Goal: Information Seeking & Learning: Learn about a topic

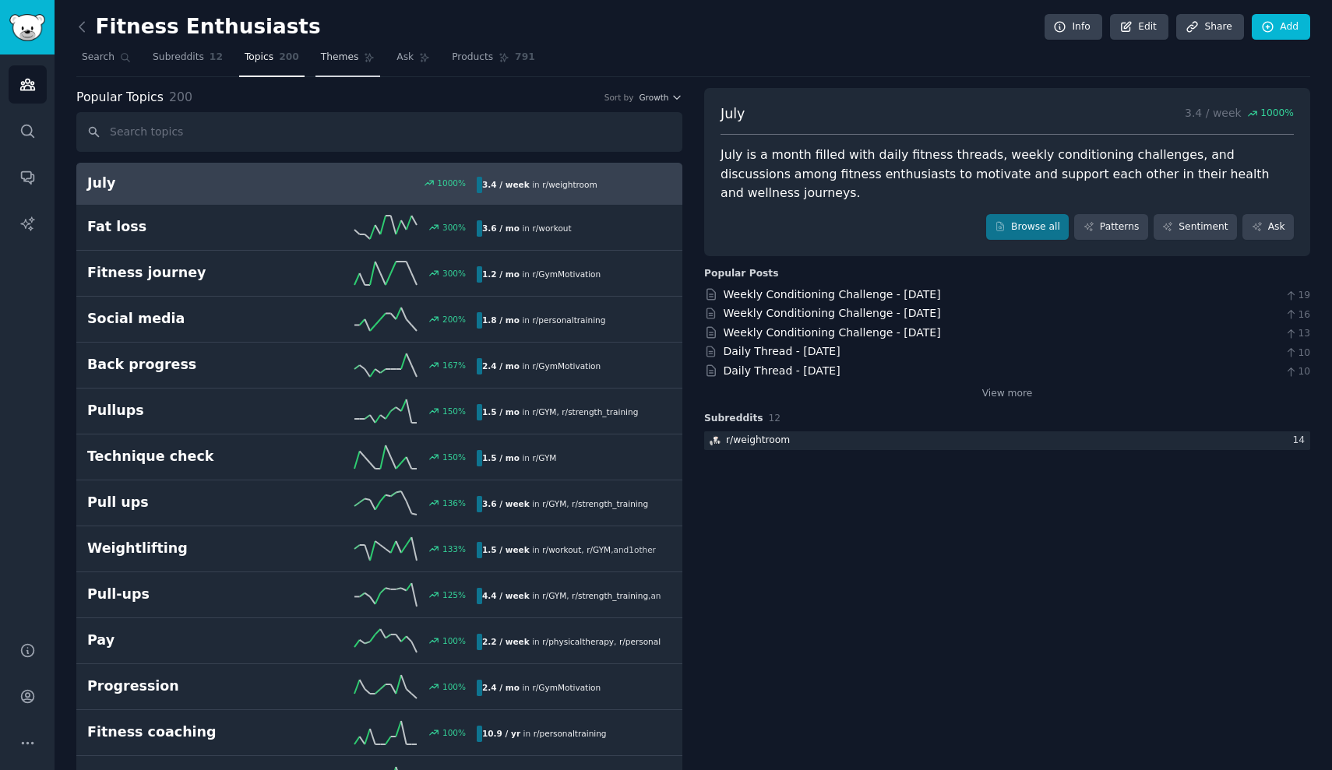
click at [348, 60] on span "Themes" at bounding box center [340, 58] width 38 height 14
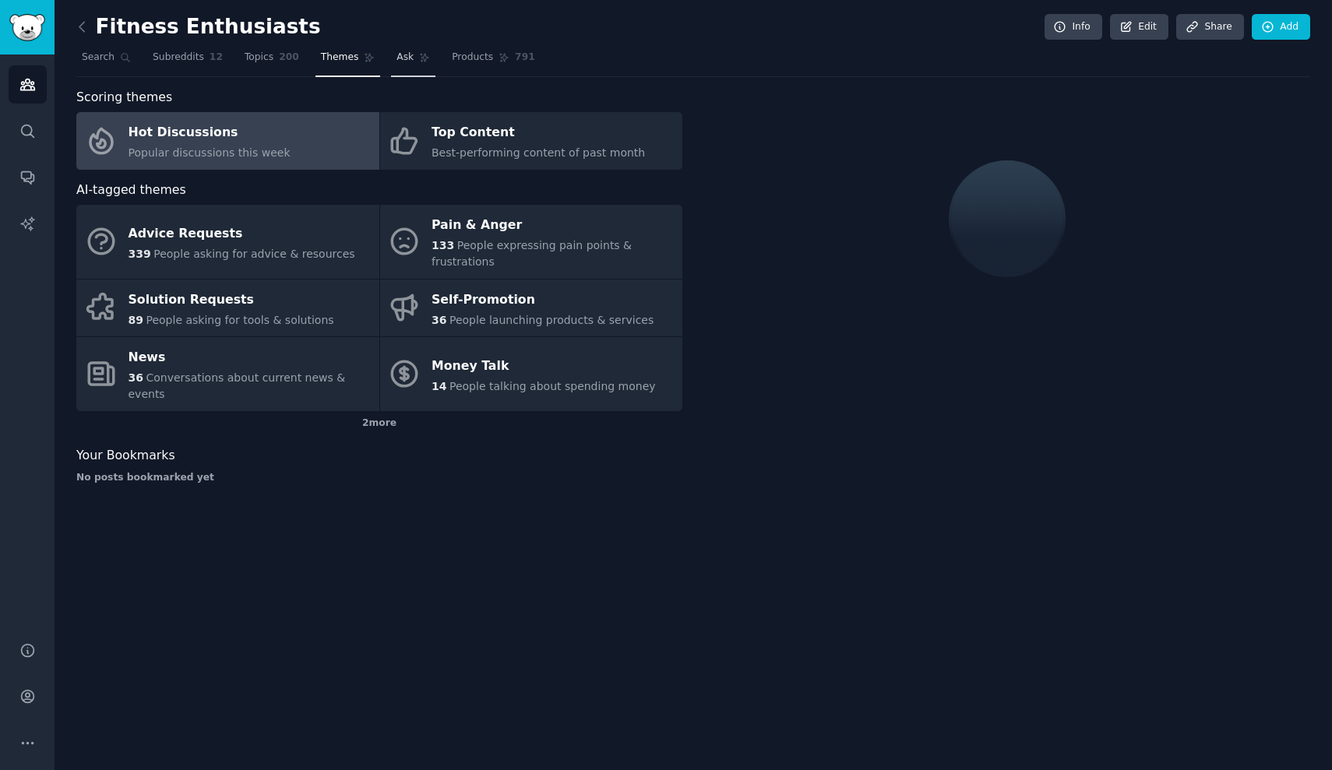
click at [417, 63] on link "Ask" at bounding box center [413, 61] width 44 height 32
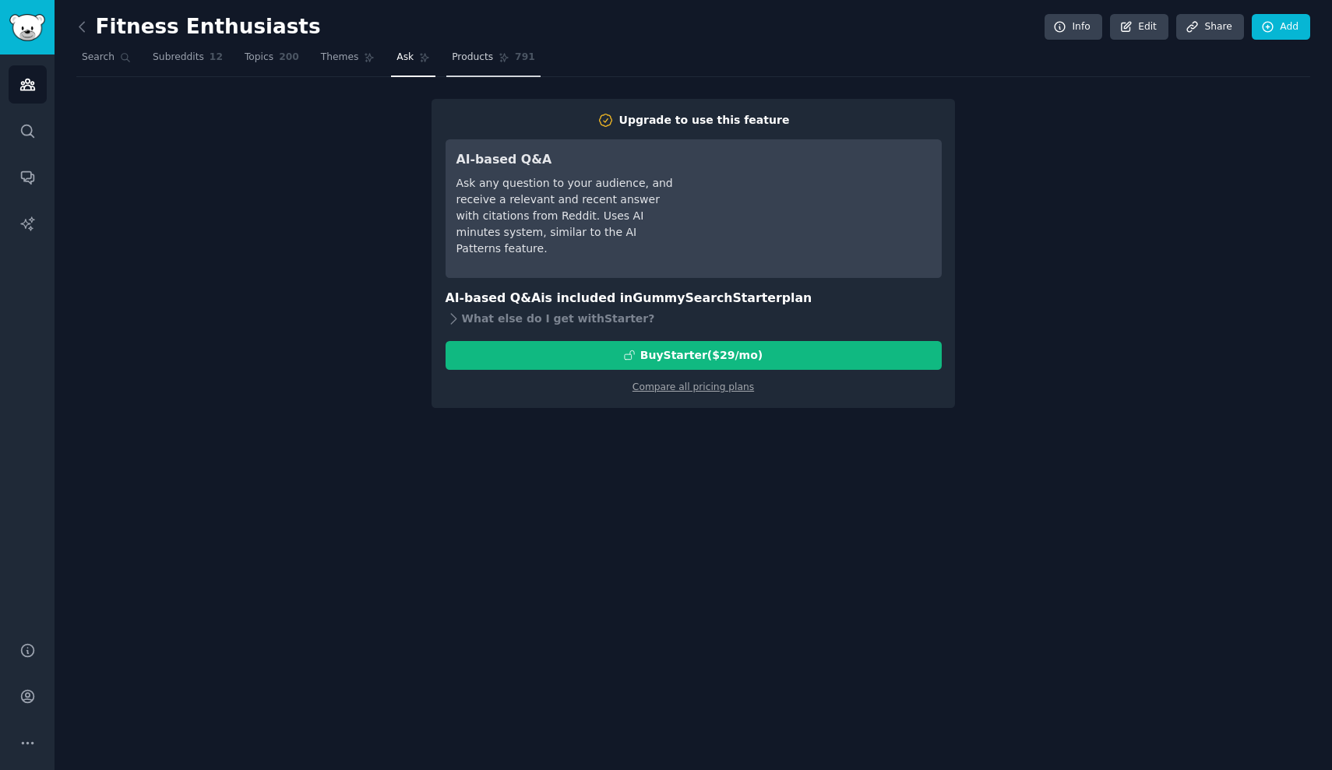
click at [473, 65] on link "Products 791" at bounding box center [492, 61] width 93 height 32
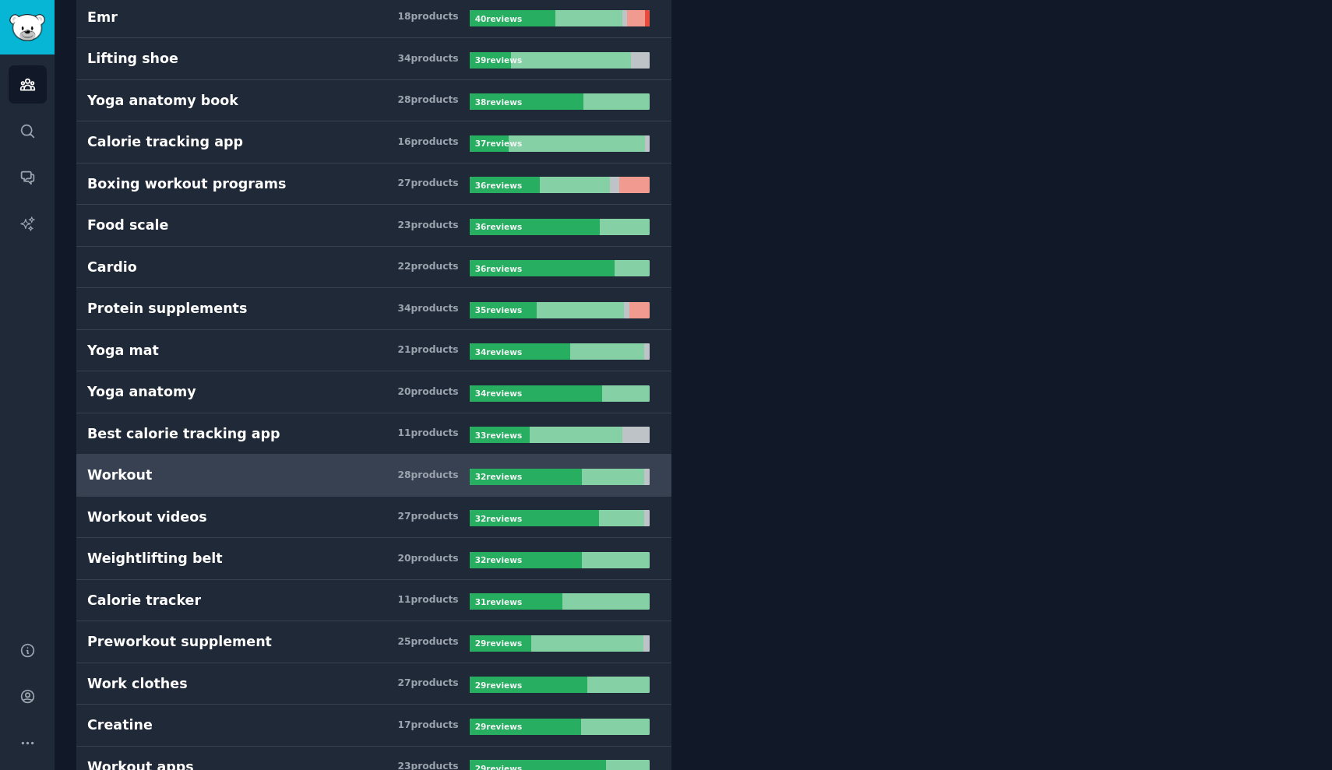
scroll to position [1142, 0]
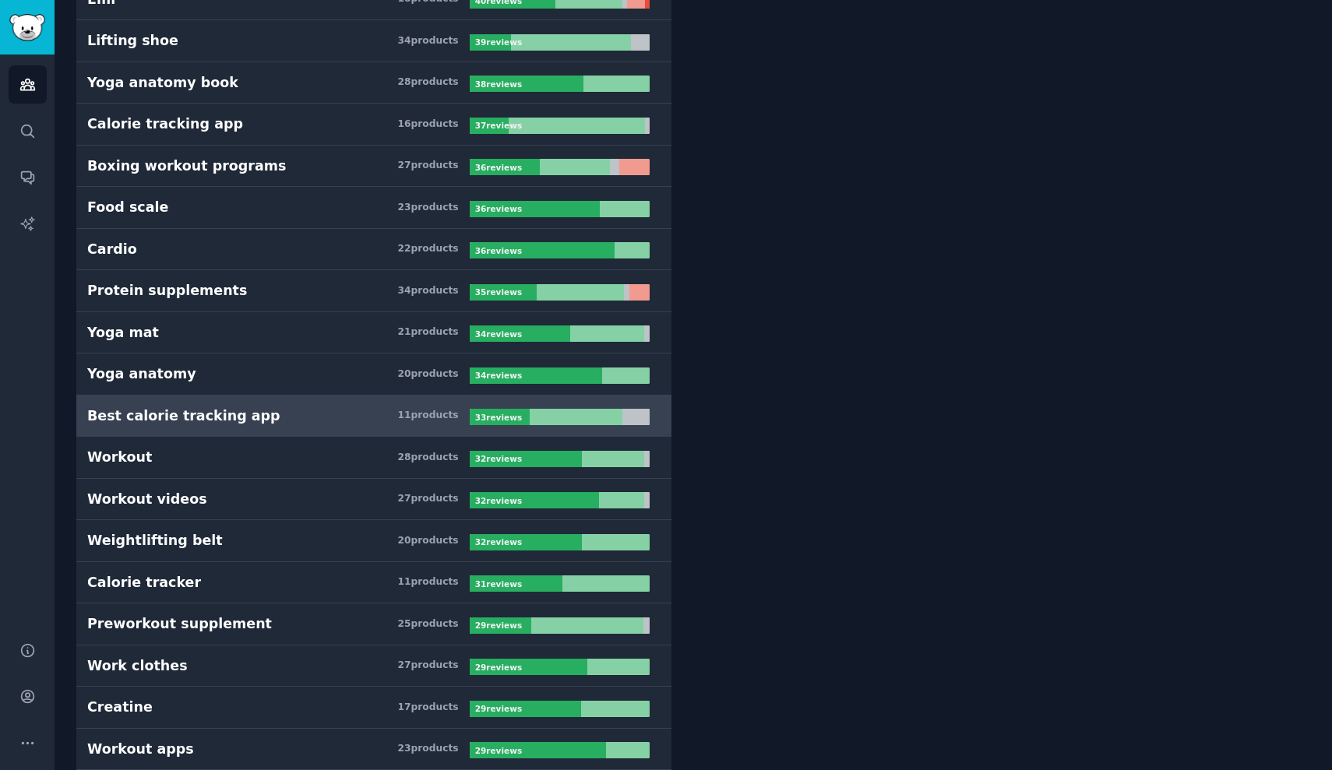
click at [322, 428] on link "Best calorie tracking app 11 product s 33 review s" at bounding box center [373, 417] width 595 height 42
click at [403, 417] on div "11 product s" at bounding box center [427, 416] width 61 height 14
click at [551, 415] on div at bounding box center [576, 417] width 93 height 16
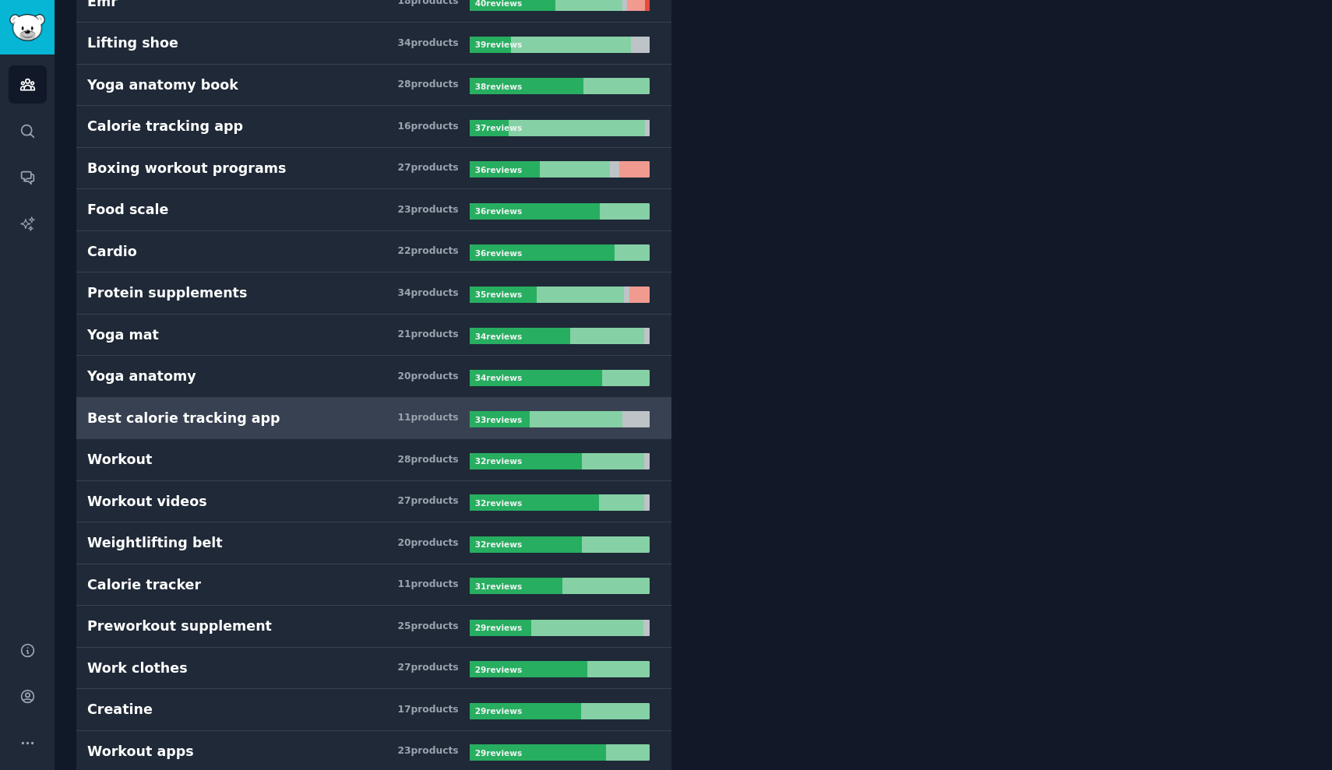
click at [410, 421] on div "11 product s" at bounding box center [427, 418] width 61 height 14
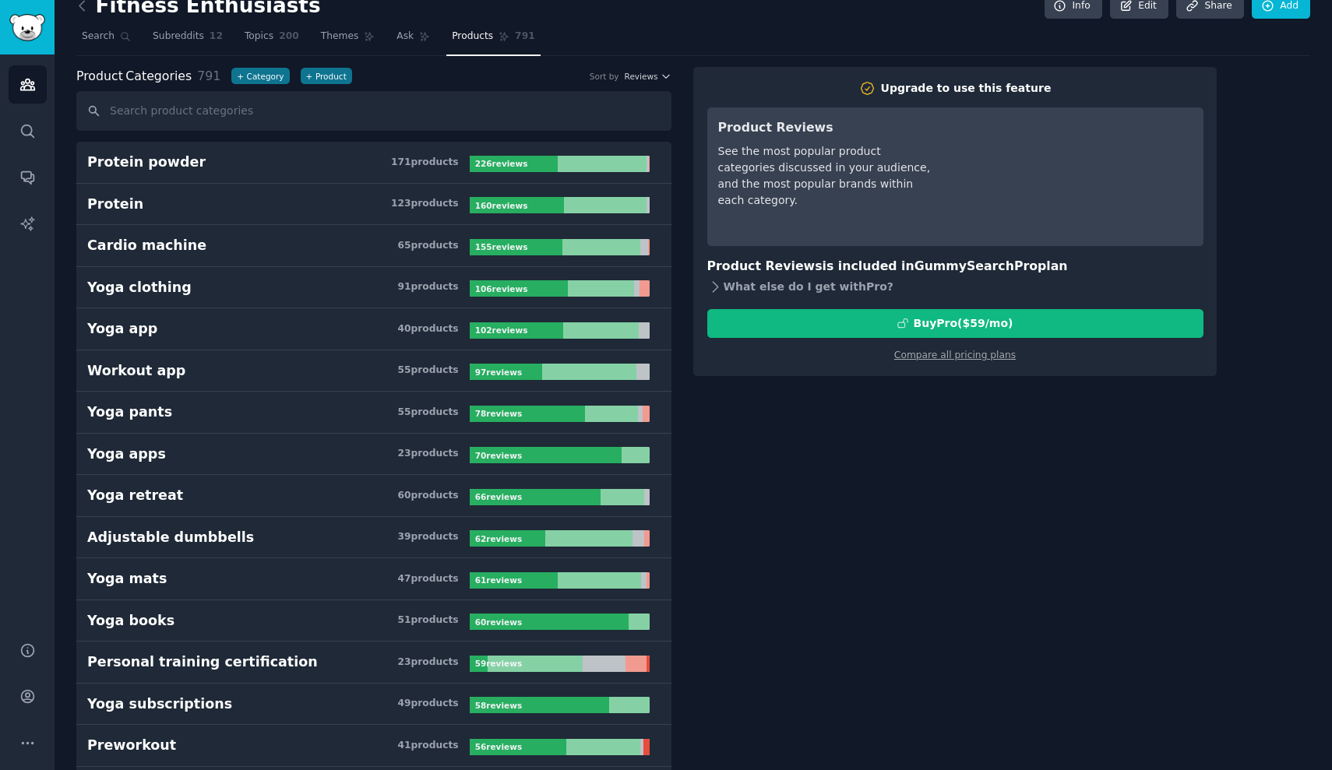
click at [823, 287] on div "What else do I get with Pro ?" at bounding box center [955, 287] width 496 height 22
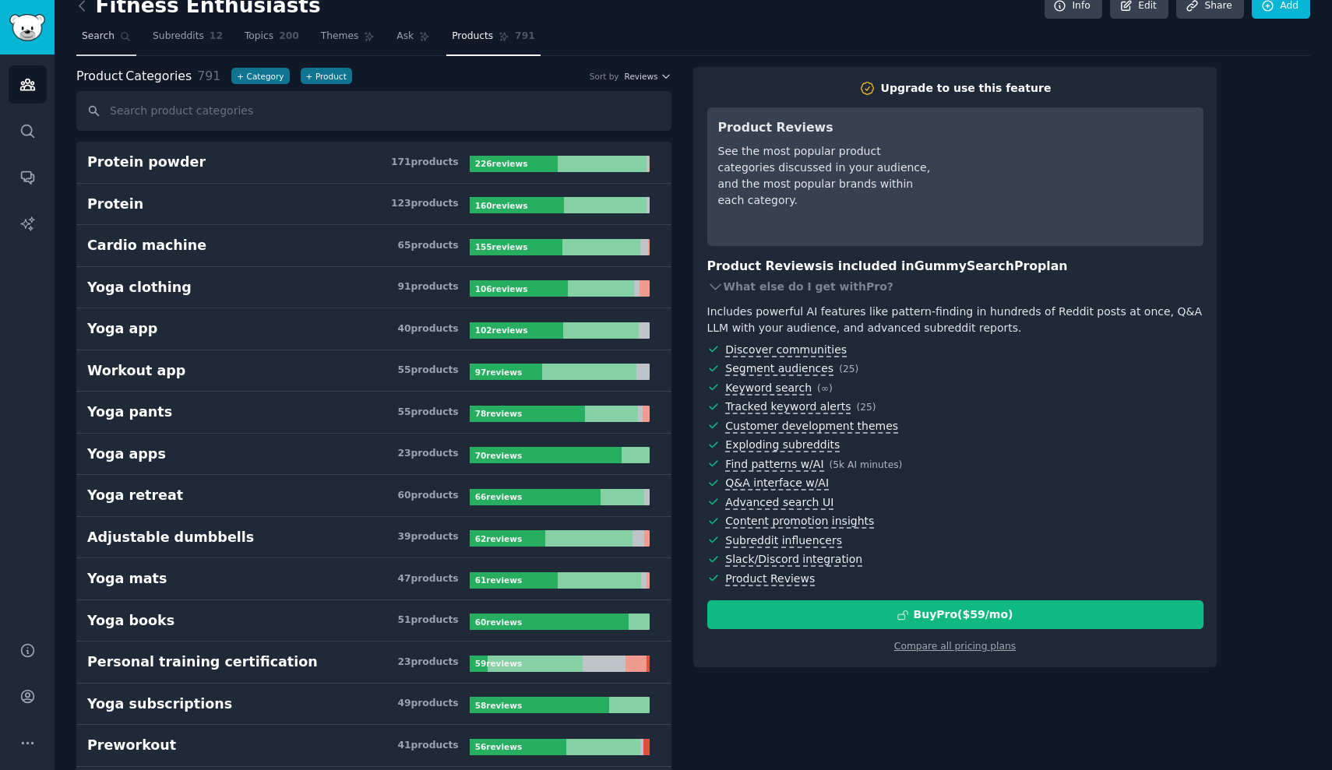
click at [121, 43] on link "Search" at bounding box center [106, 40] width 60 height 32
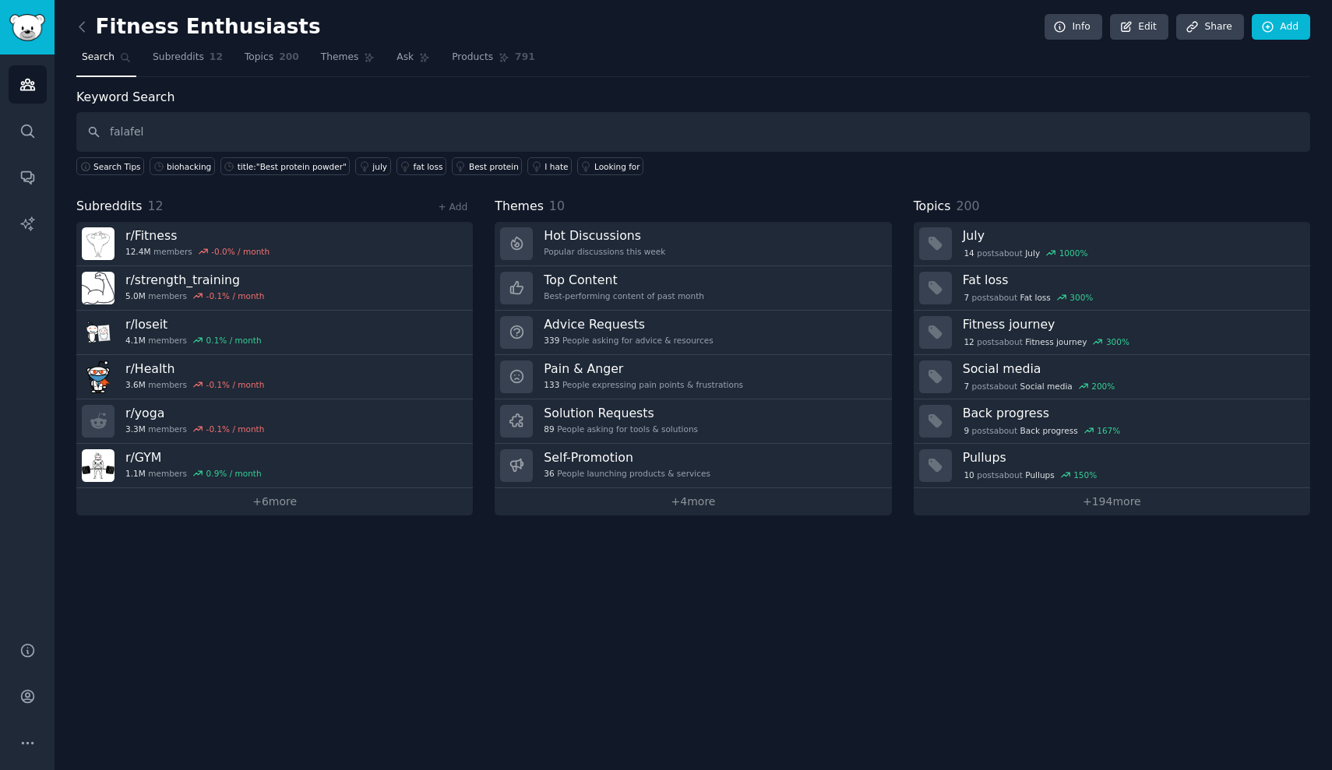
type input "falafel"
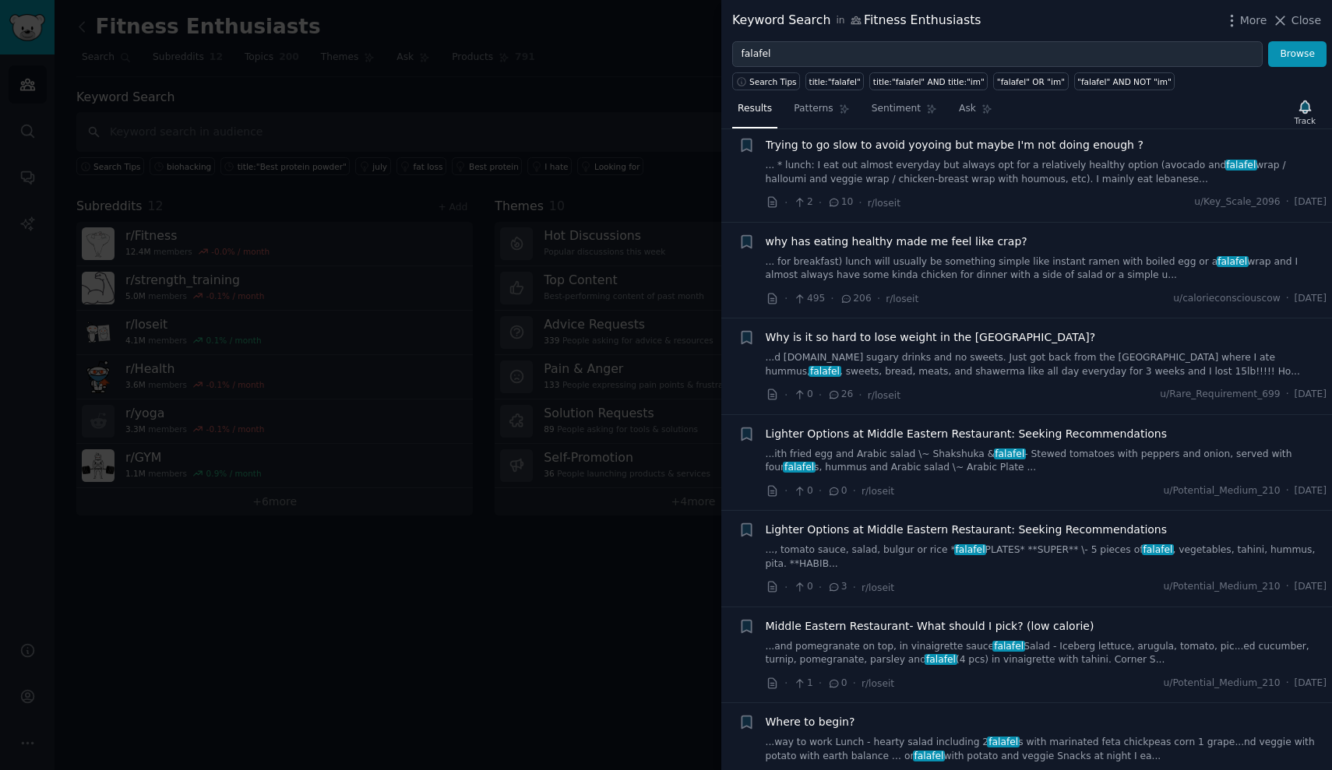
scroll to position [231, 0]
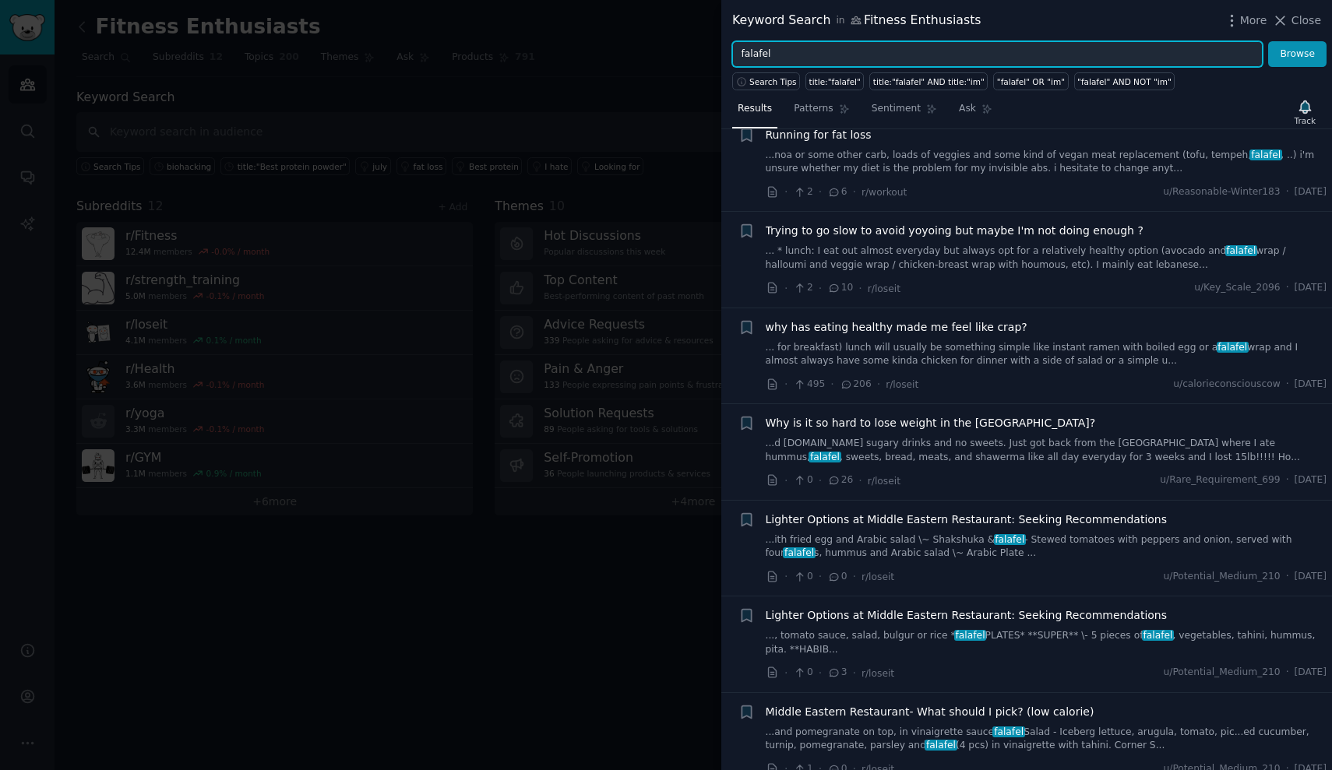
click at [954, 47] on input "falafel" at bounding box center [997, 54] width 530 height 26
click at [954, 45] on input "falafel" at bounding box center [997, 54] width 530 height 26
click at [952, 52] on input "falafel" at bounding box center [997, 54] width 530 height 26
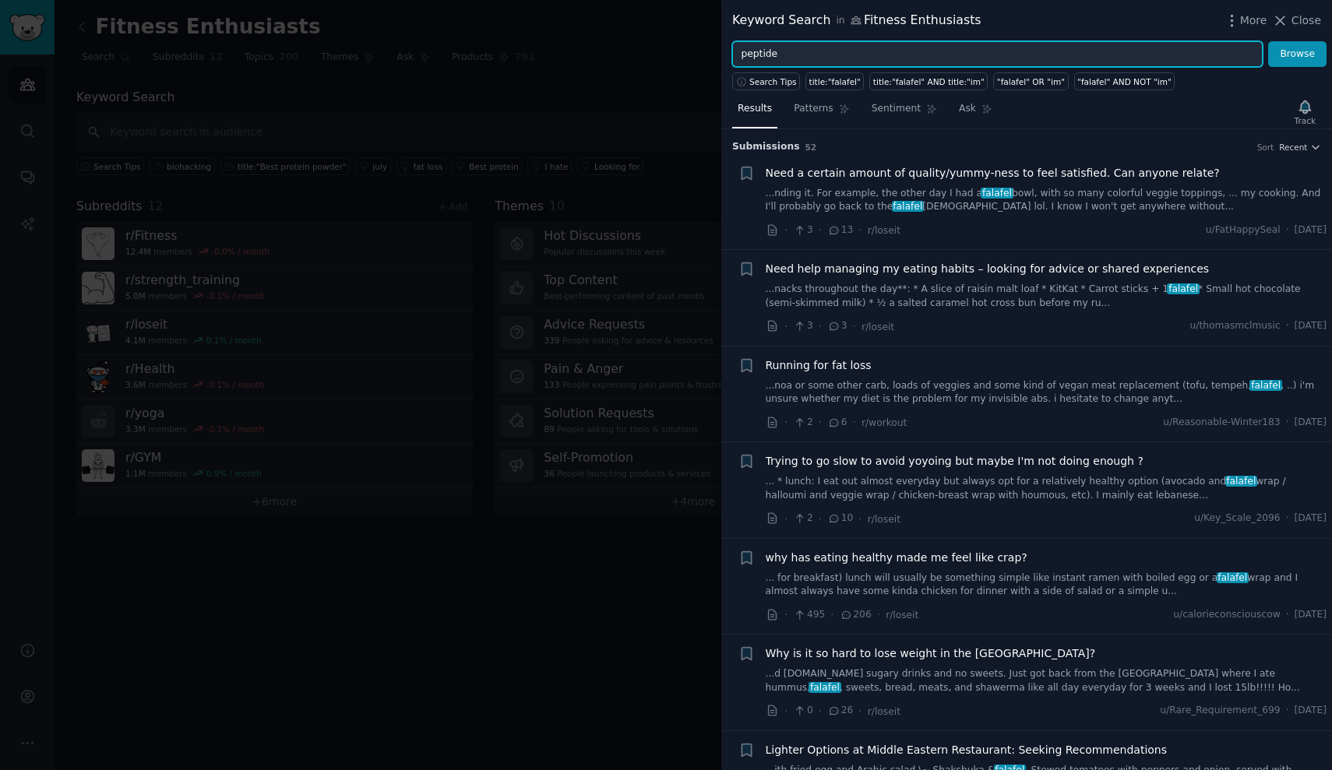
type input "peptide"
click at [1297, 54] on button "Browse" at bounding box center [1297, 54] width 58 height 26
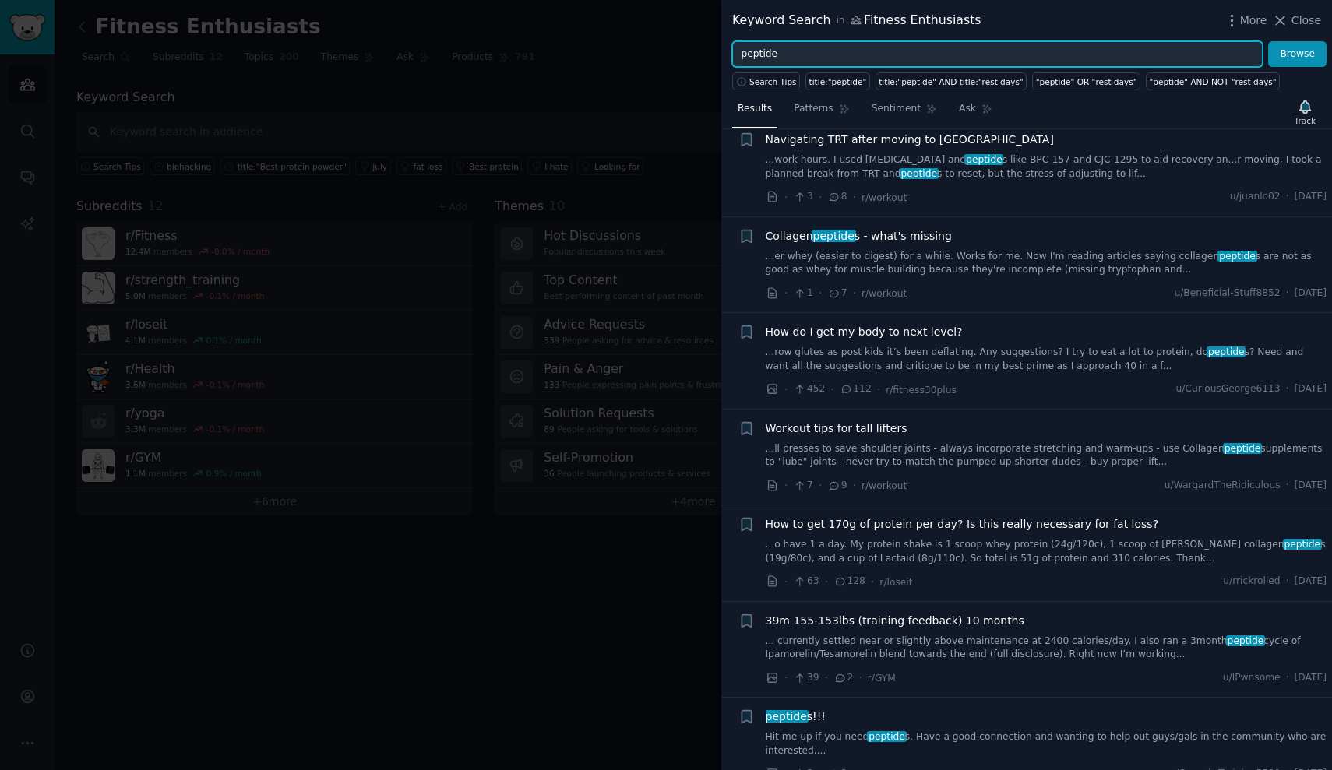
scroll to position [119, 0]
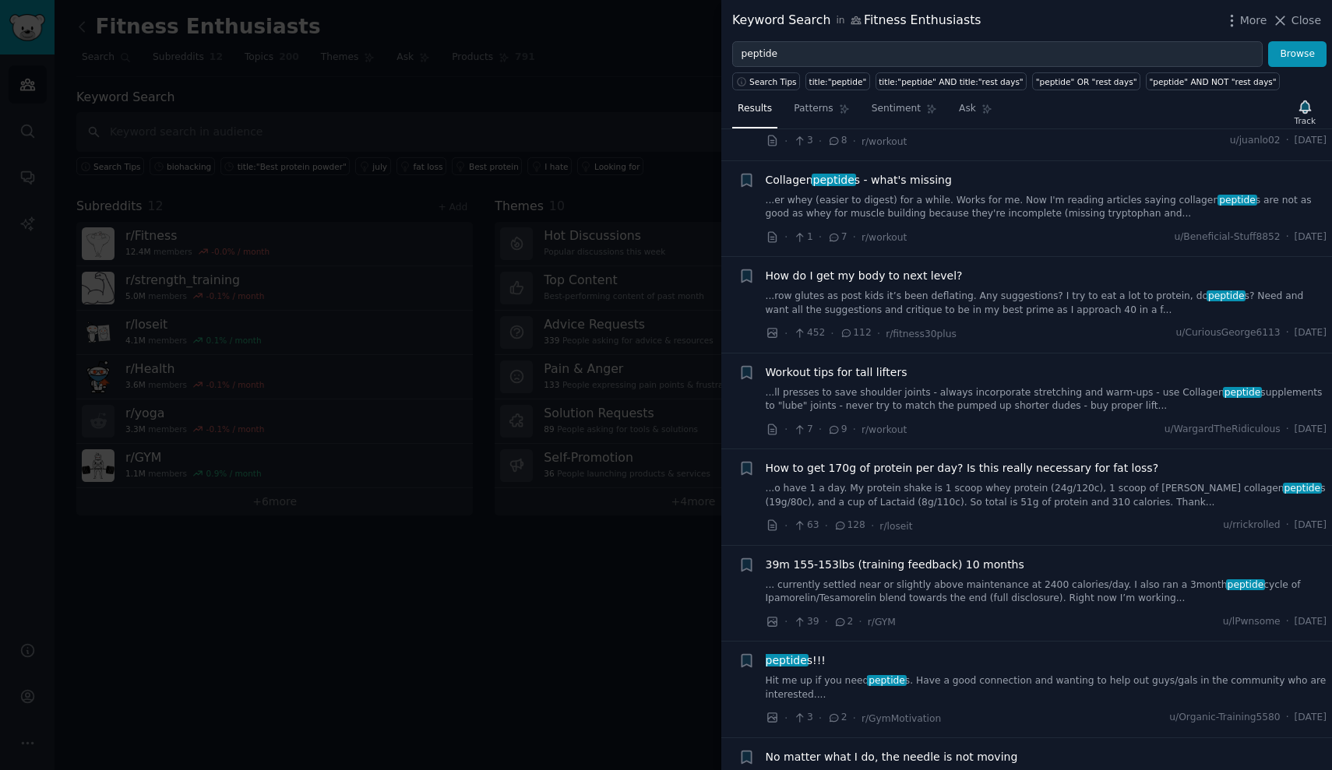
click at [924, 278] on span "How do I get my body to next level?" at bounding box center [864, 276] width 197 height 16
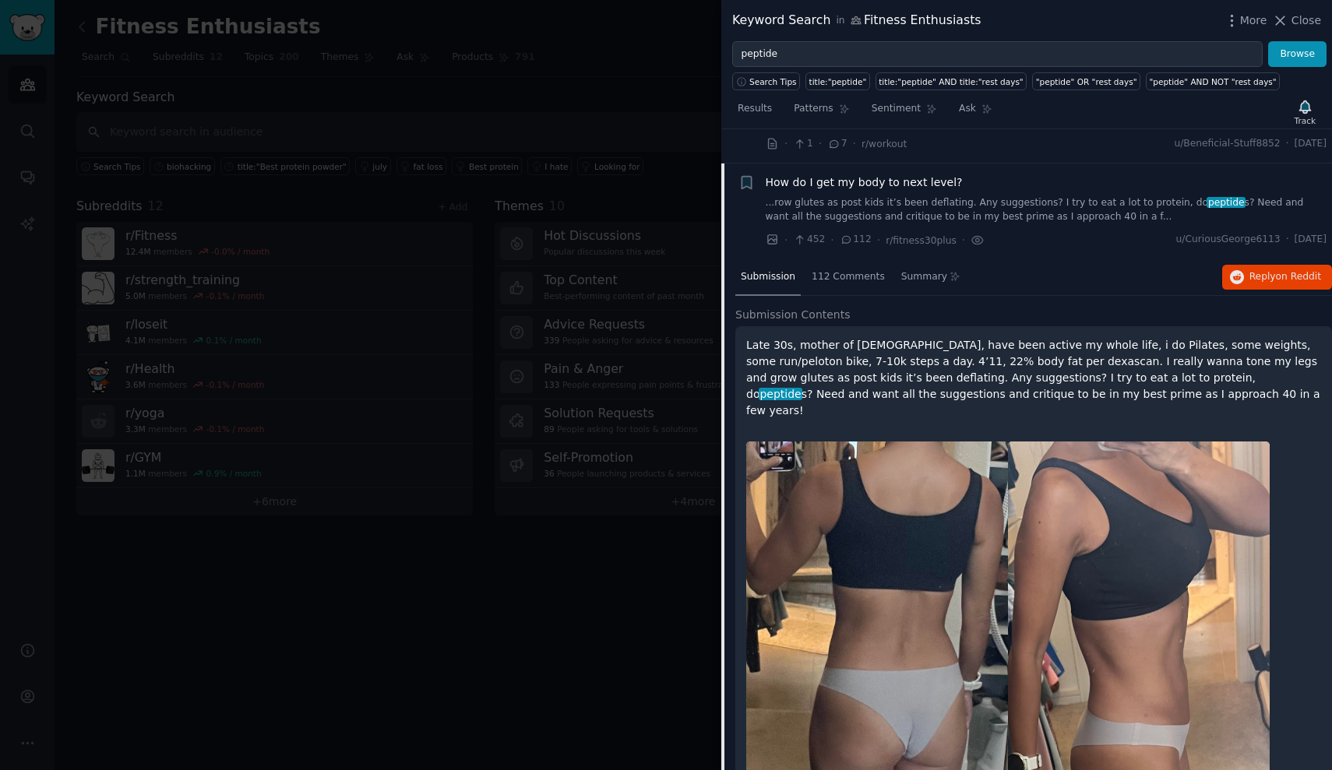
scroll to position [266, 0]
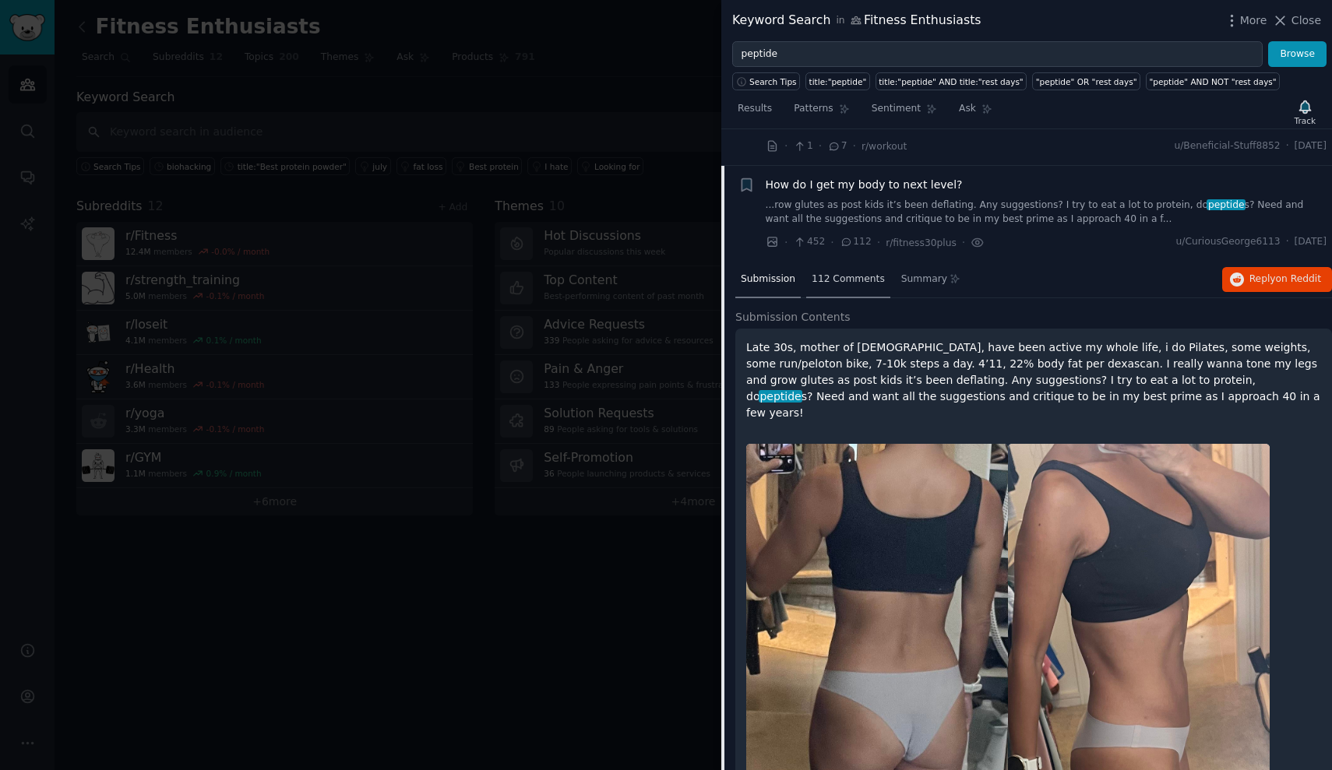
click at [857, 285] on div "112 Comments" at bounding box center [848, 280] width 84 height 37
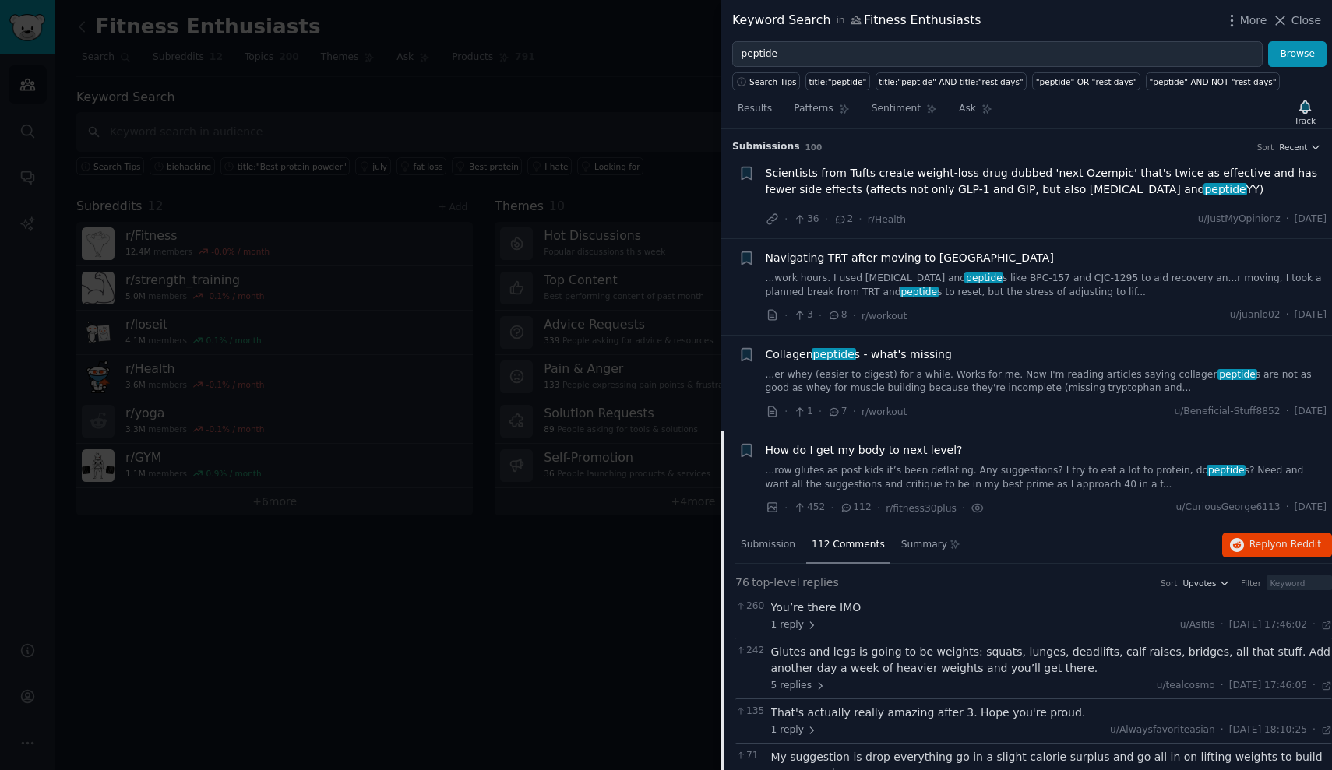
scroll to position [0, 0]
click at [896, 110] on span "Sentiment" at bounding box center [895, 109] width 49 height 14
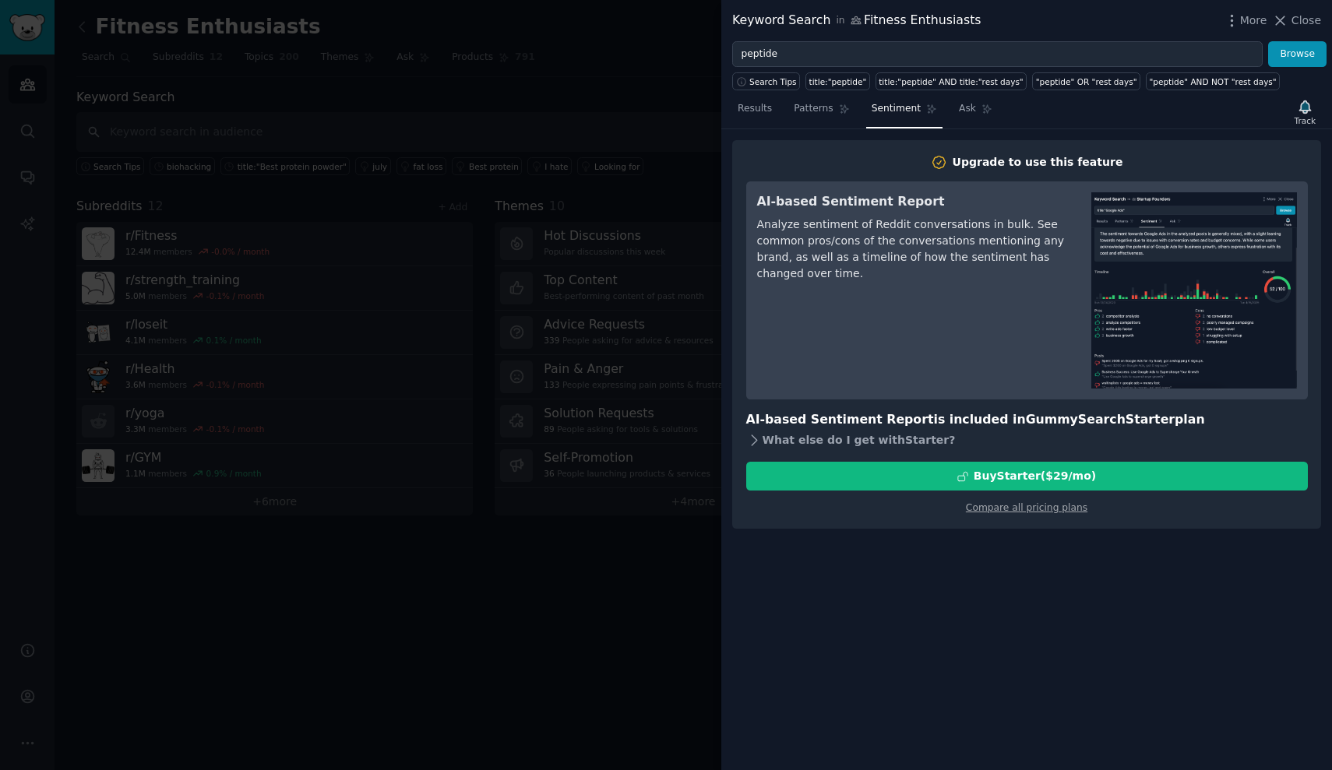
click at [917, 435] on div "What else do I get with Starter ?" at bounding box center [1026, 440] width 561 height 22
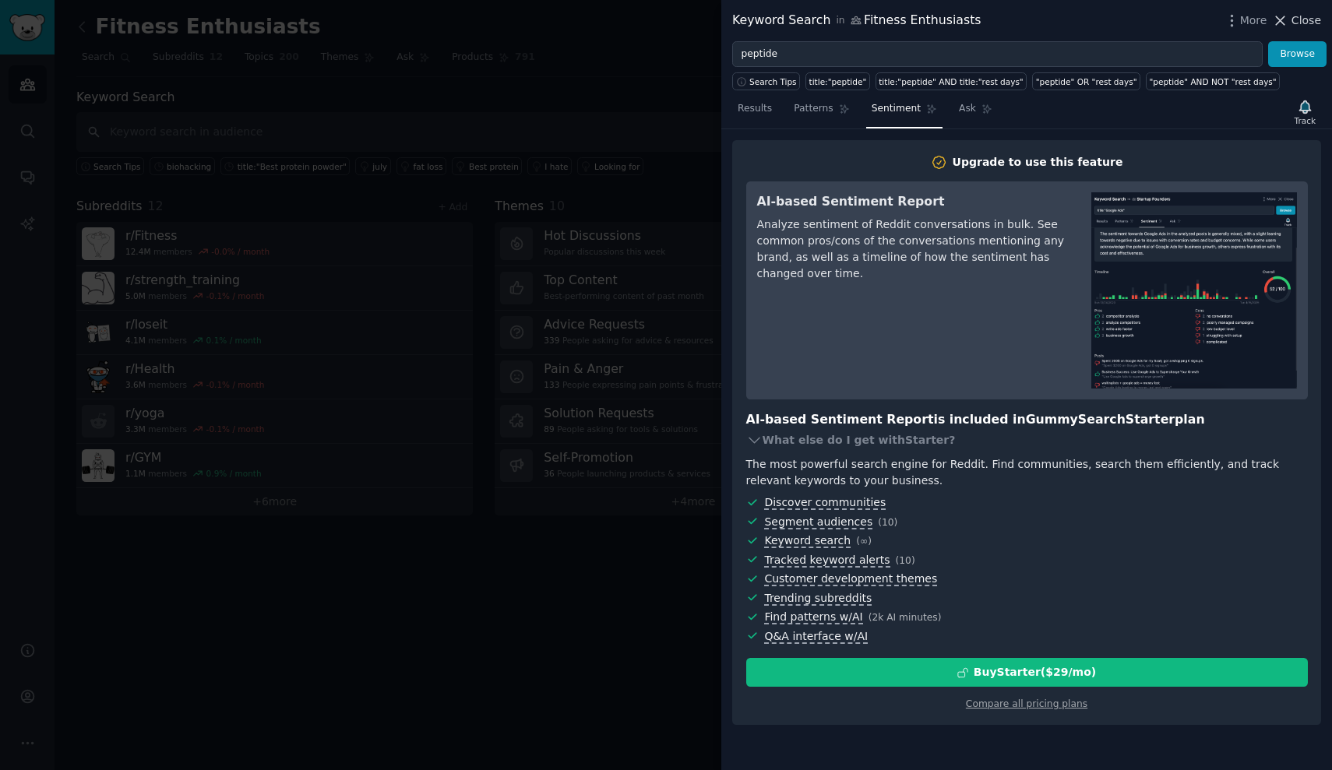
click at [1276, 26] on icon at bounding box center [1280, 20] width 16 height 16
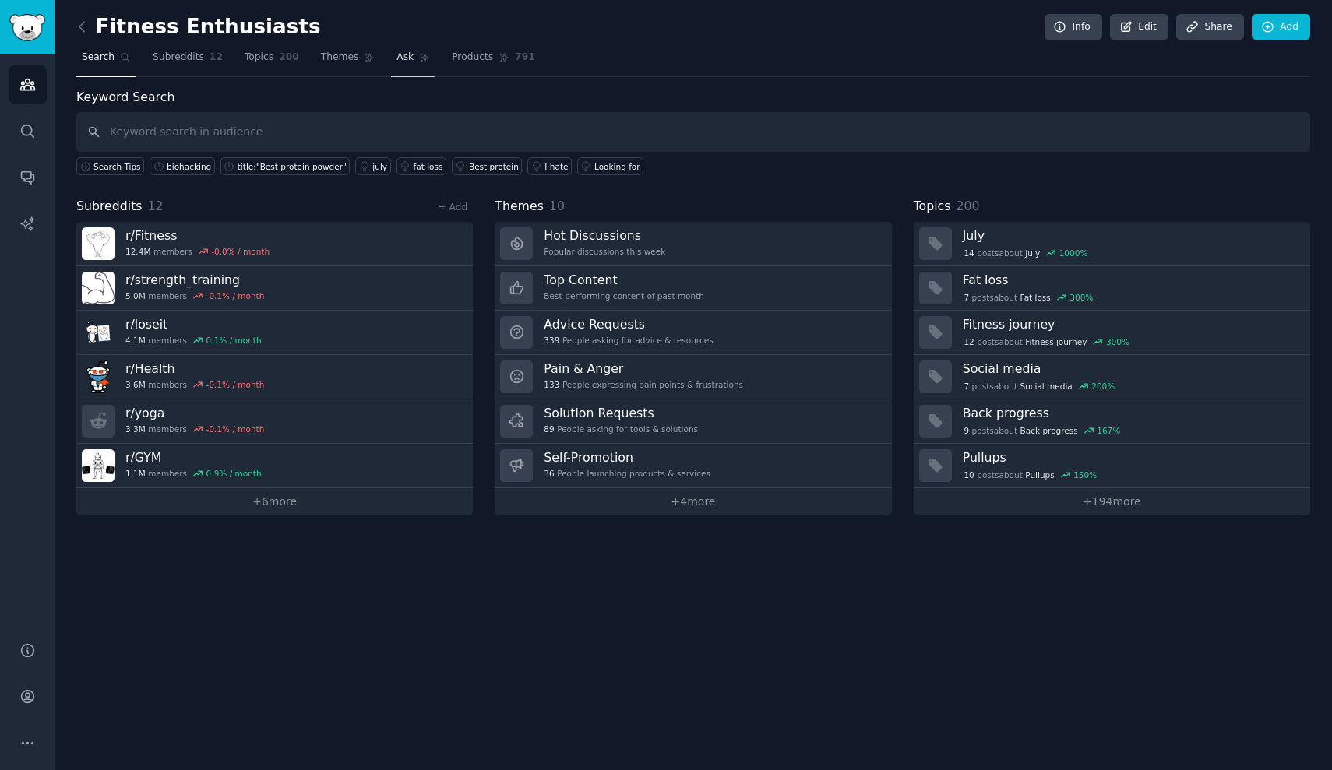
click at [427, 58] on link "Ask" at bounding box center [413, 61] width 44 height 32
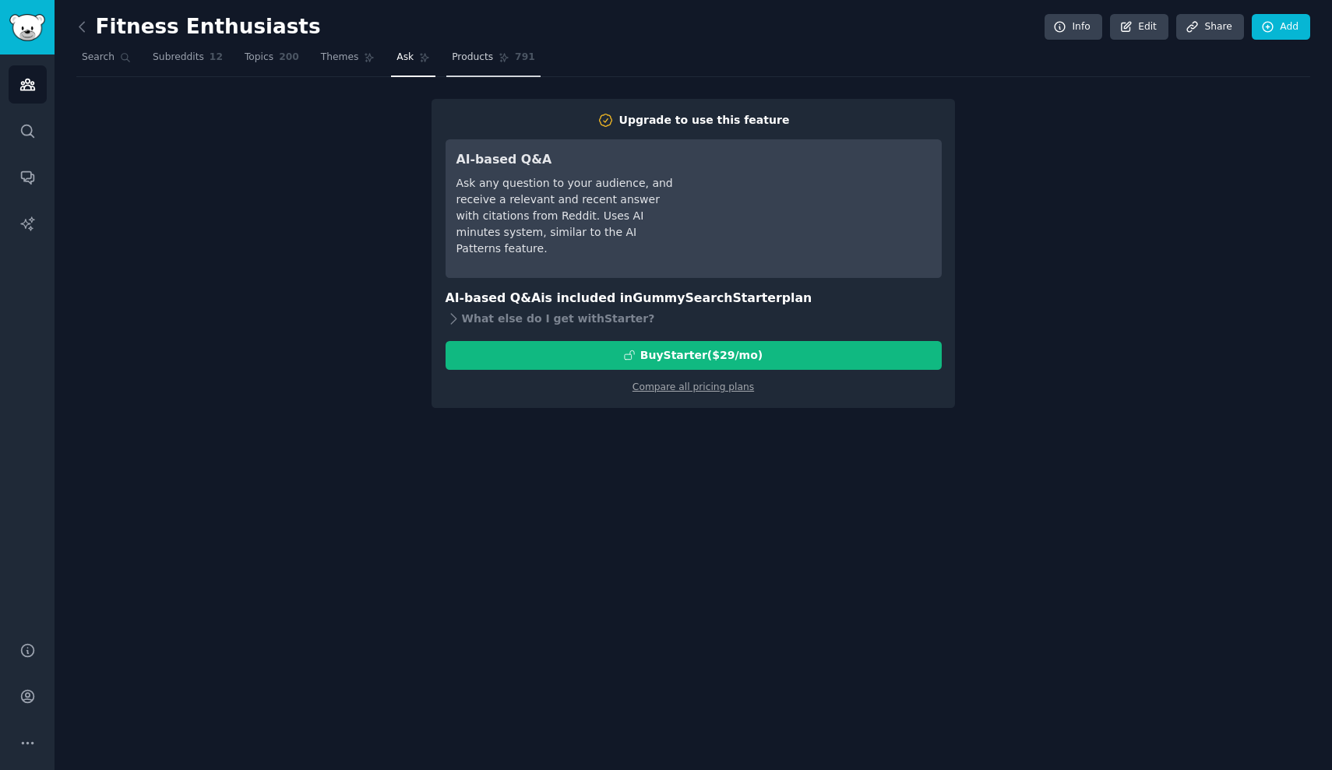
click at [485, 68] on link "Products 791" at bounding box center [492, 61] width 93 height 32
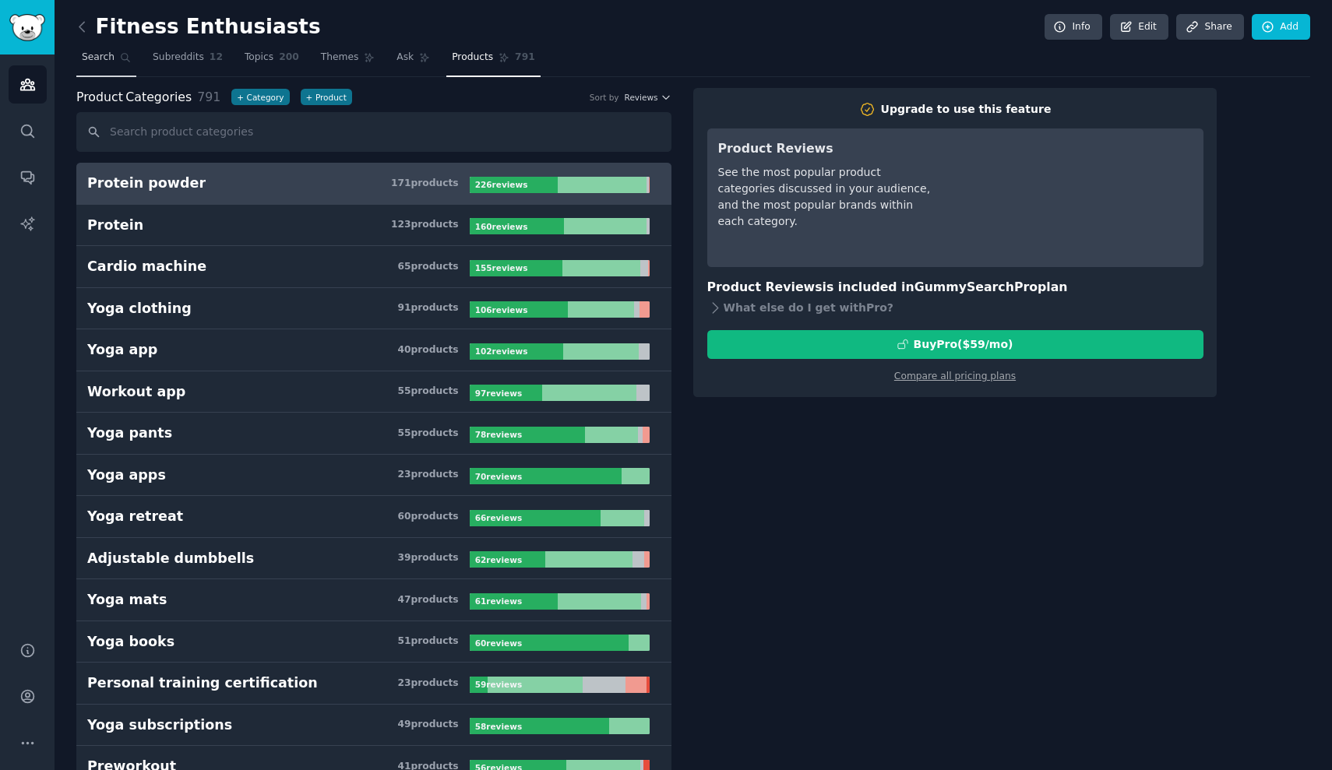
click at [93, 57] on span "Search" at bounding box center [98, 58] width 33 height 14
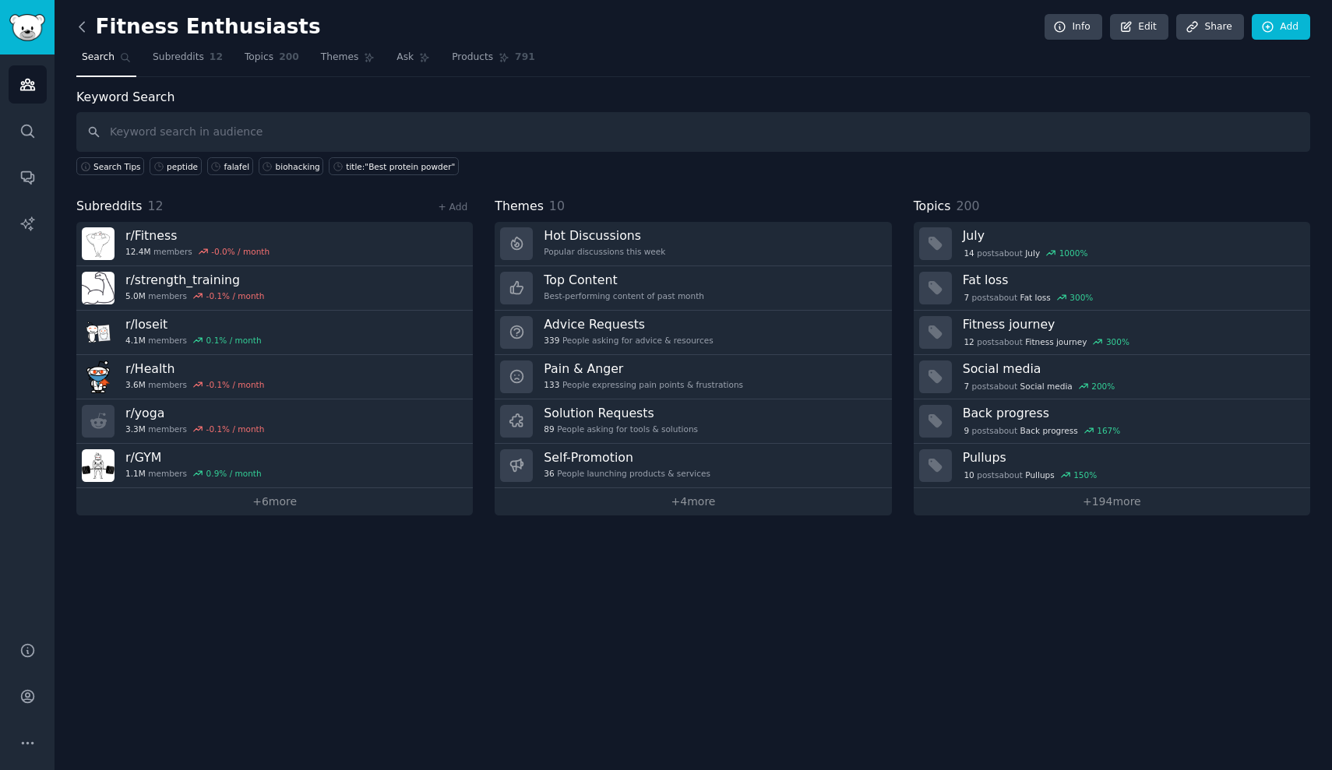
click at [84, 27] on icon at bounding box center [82, 27] width 16 height 16
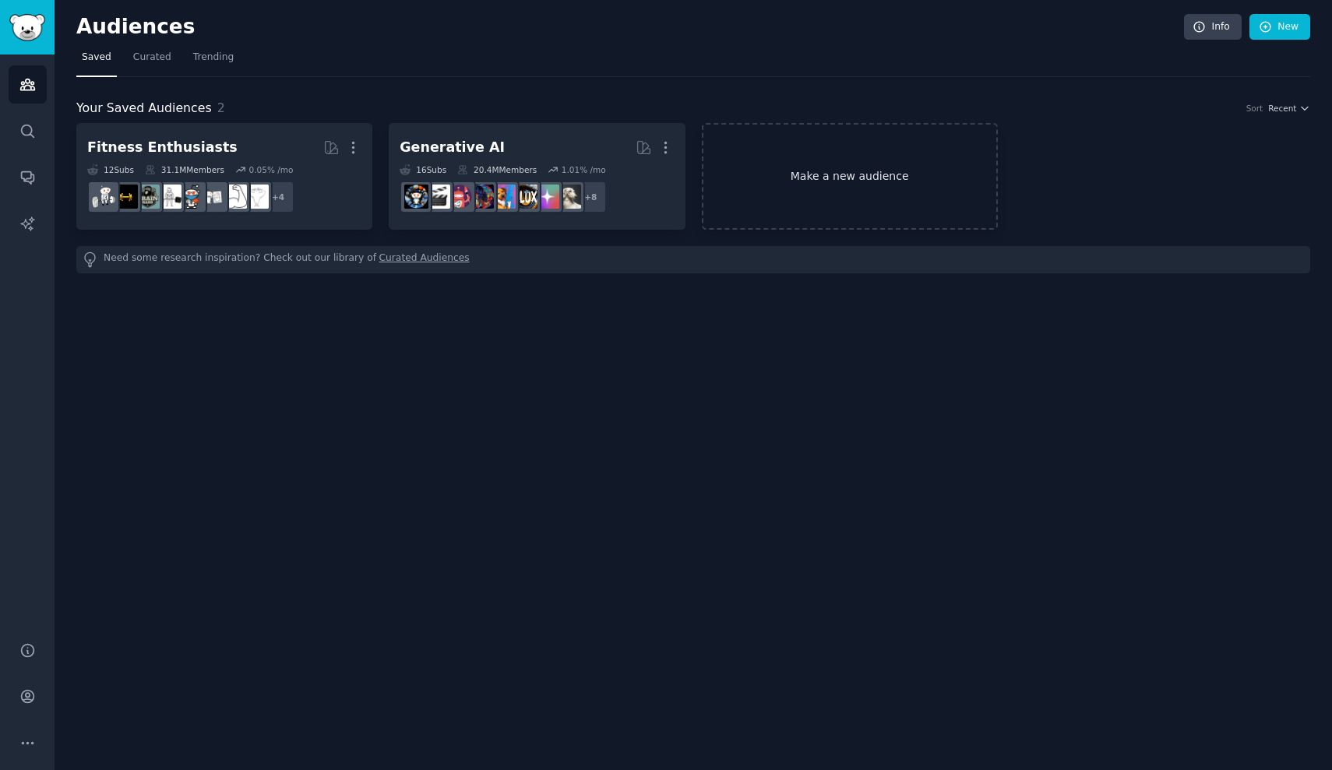
click at [864, 144] on link "Make a new audience" at bounding box center [850, 176] width 296 height 107
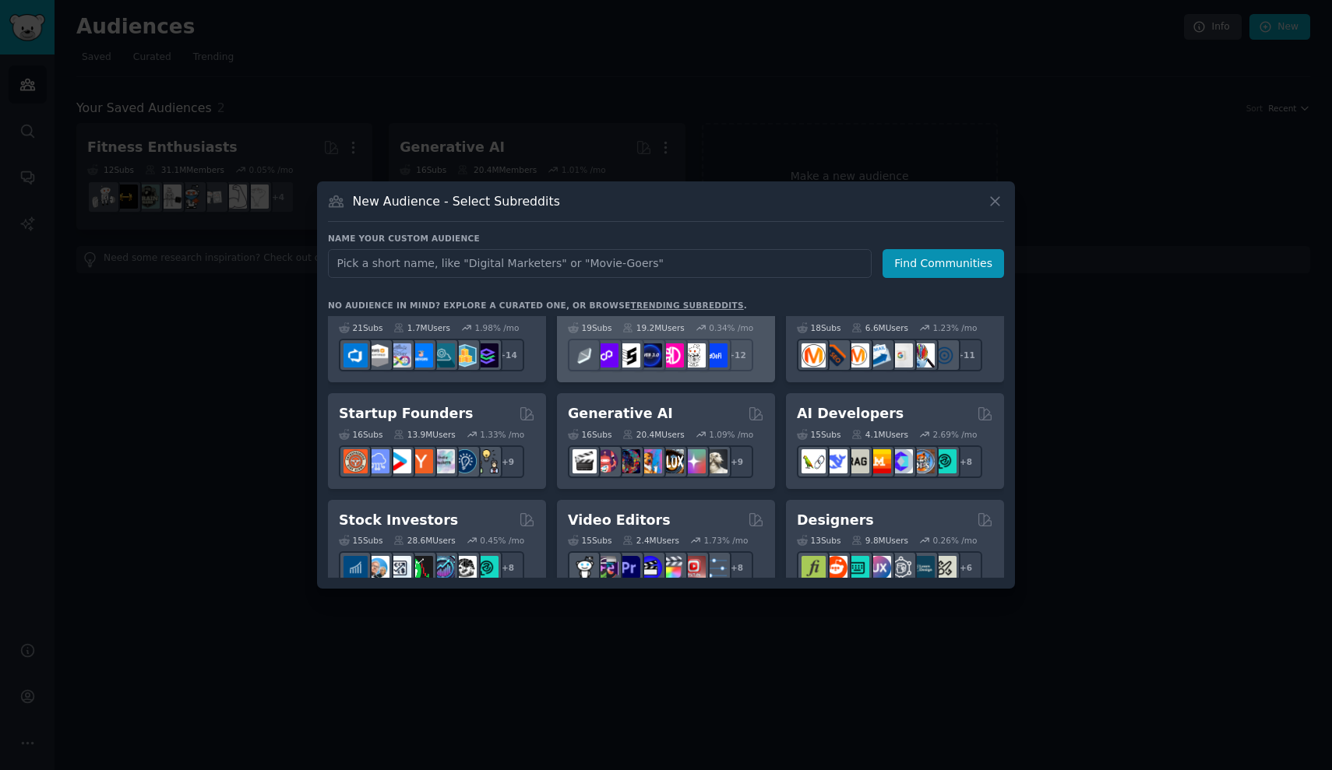
scroll to position [140, 0]
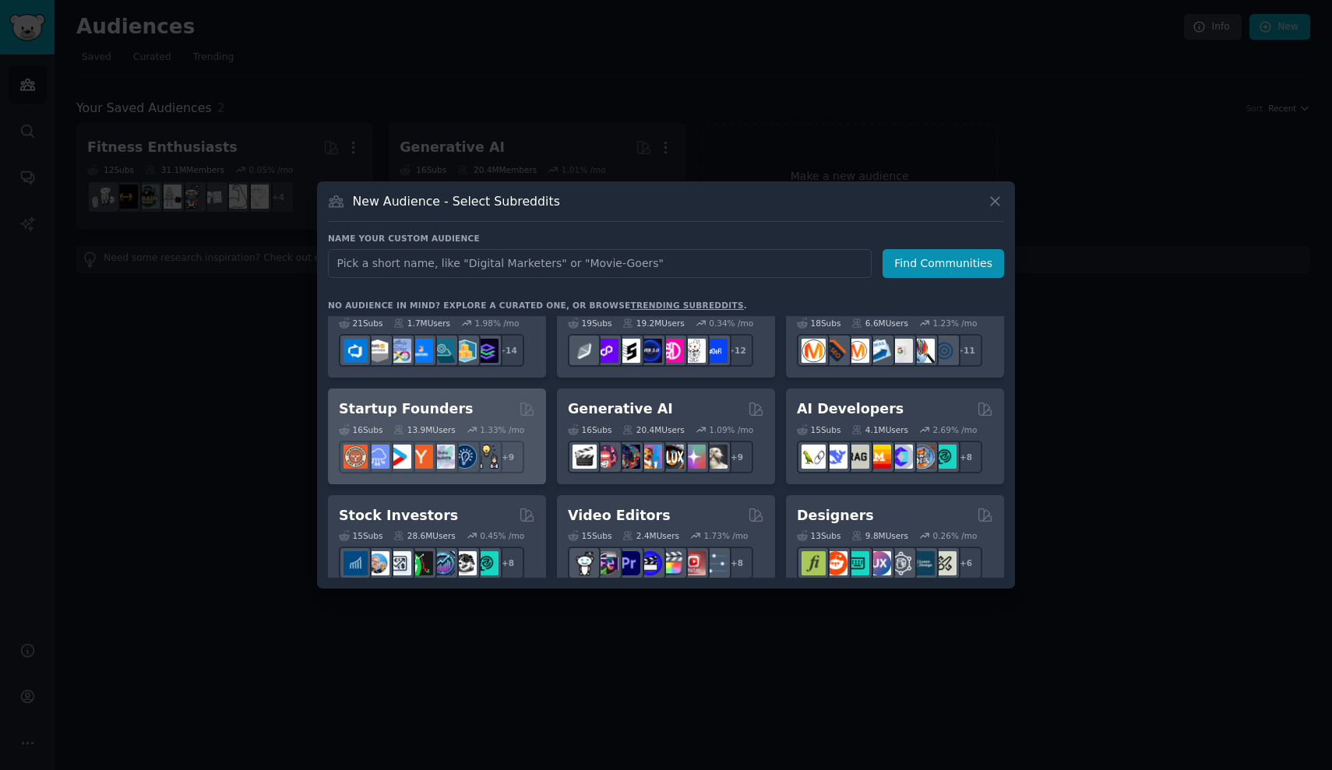
click at [414, 409] on h2 "Startup Founders" at bounding box center [406, 409] width 134 height 19
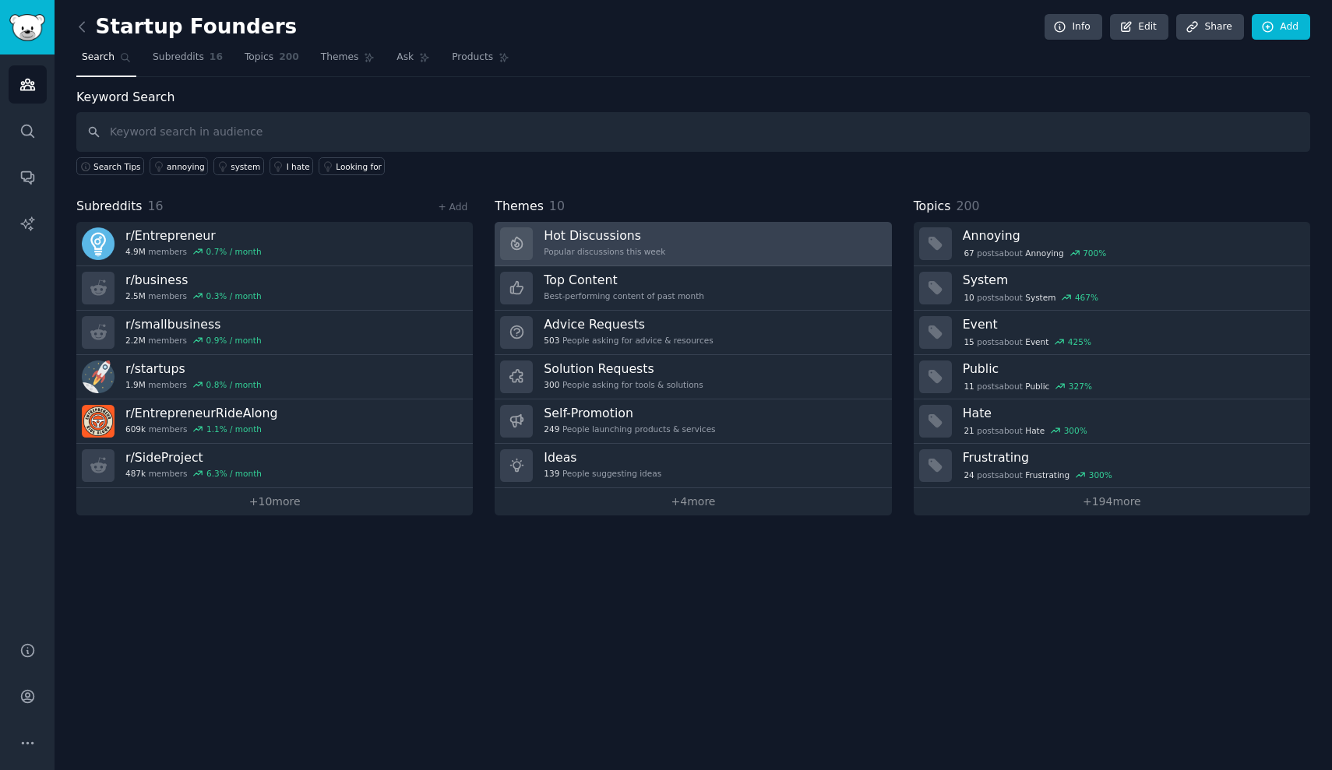
click at [591, 234] on h3 "Hot Discussions" at bounding box center [604, 235] width 121 height 16
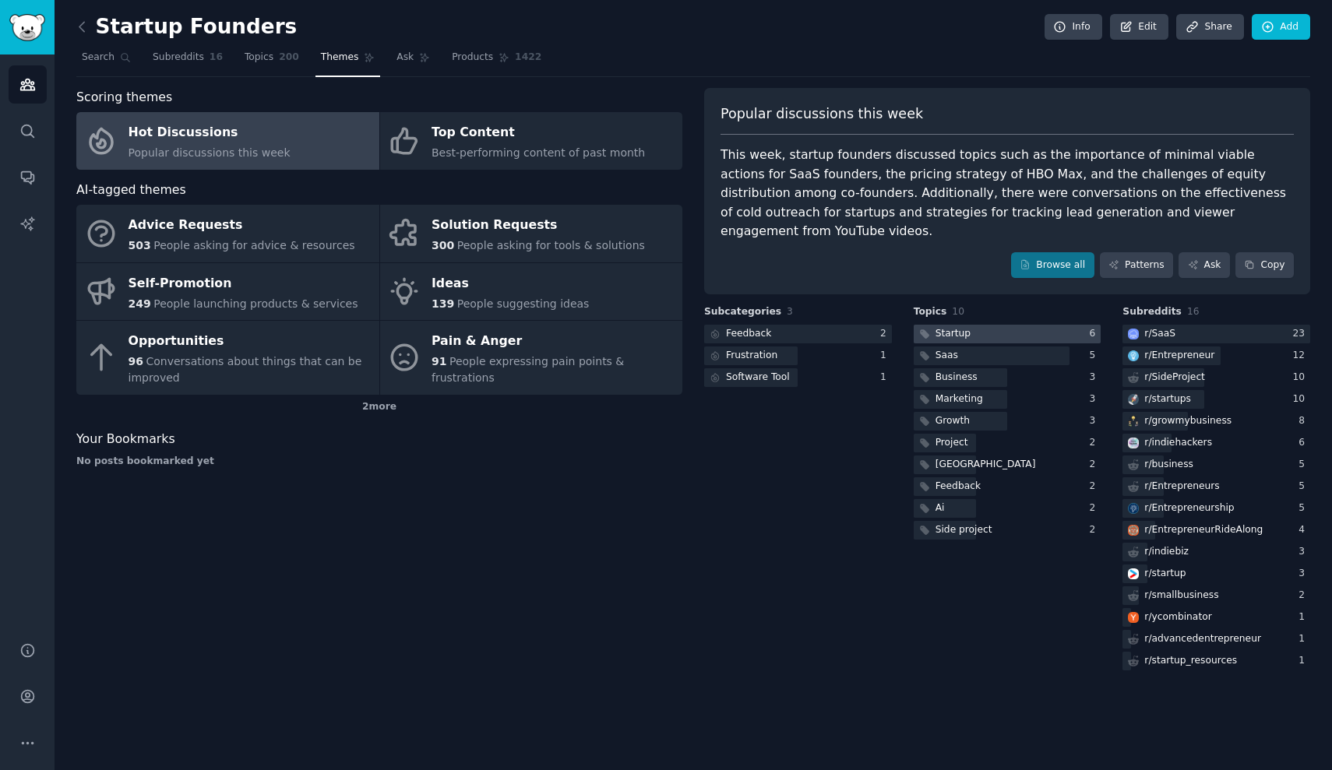
click at [1062, 325] on div at bounding box center [1007, 334] width 188 height 19
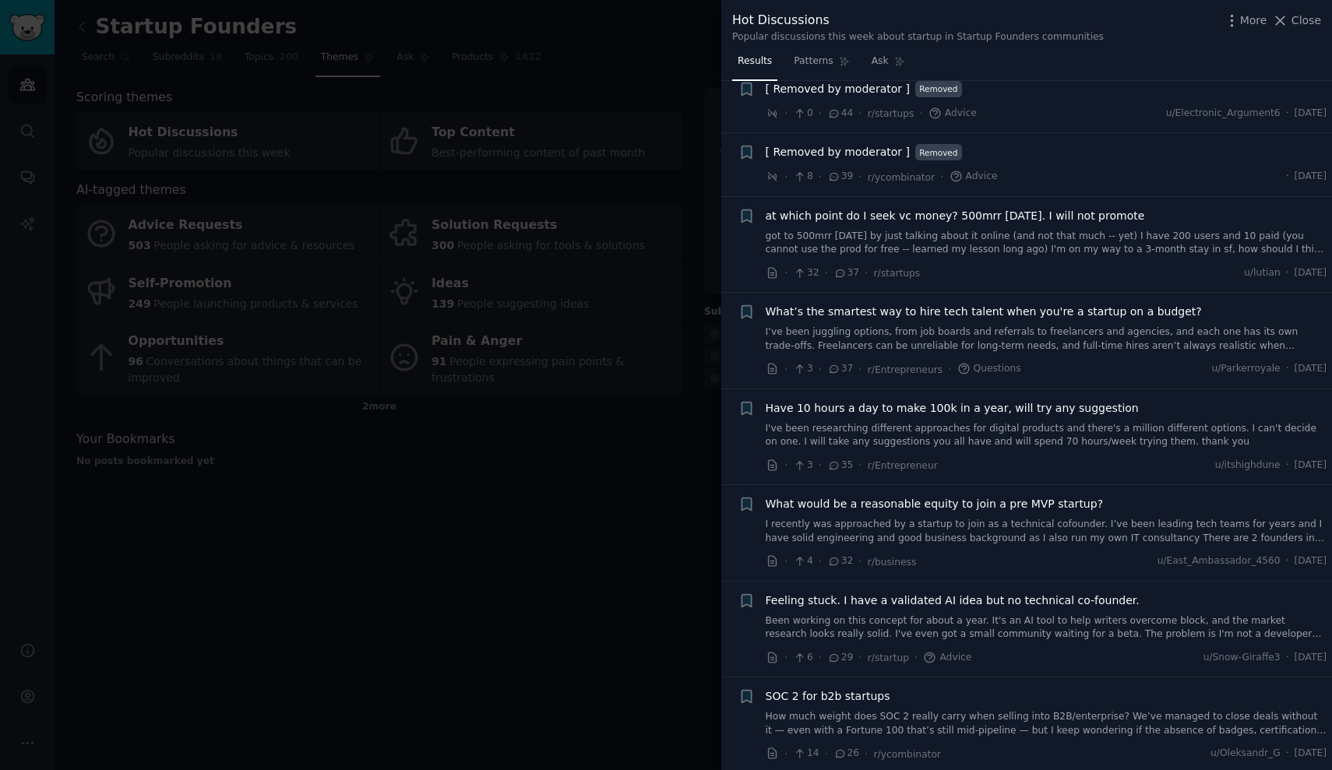
scroll to position [710, 0]
click at [1022, 428] on link "I've been researching different approaches for digital products and there's a m…" at bounding box center [1046, 434] width 561 height 27
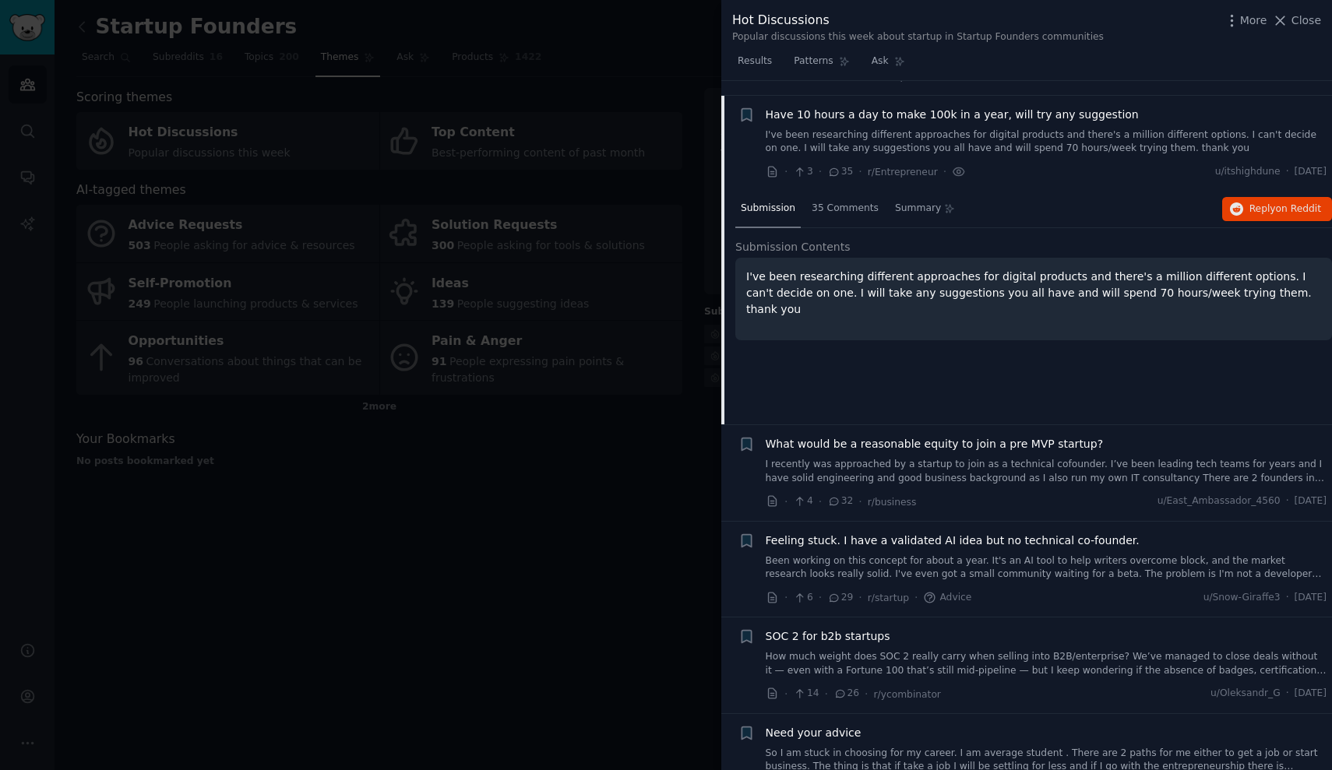
scroll to position [1011, 0]
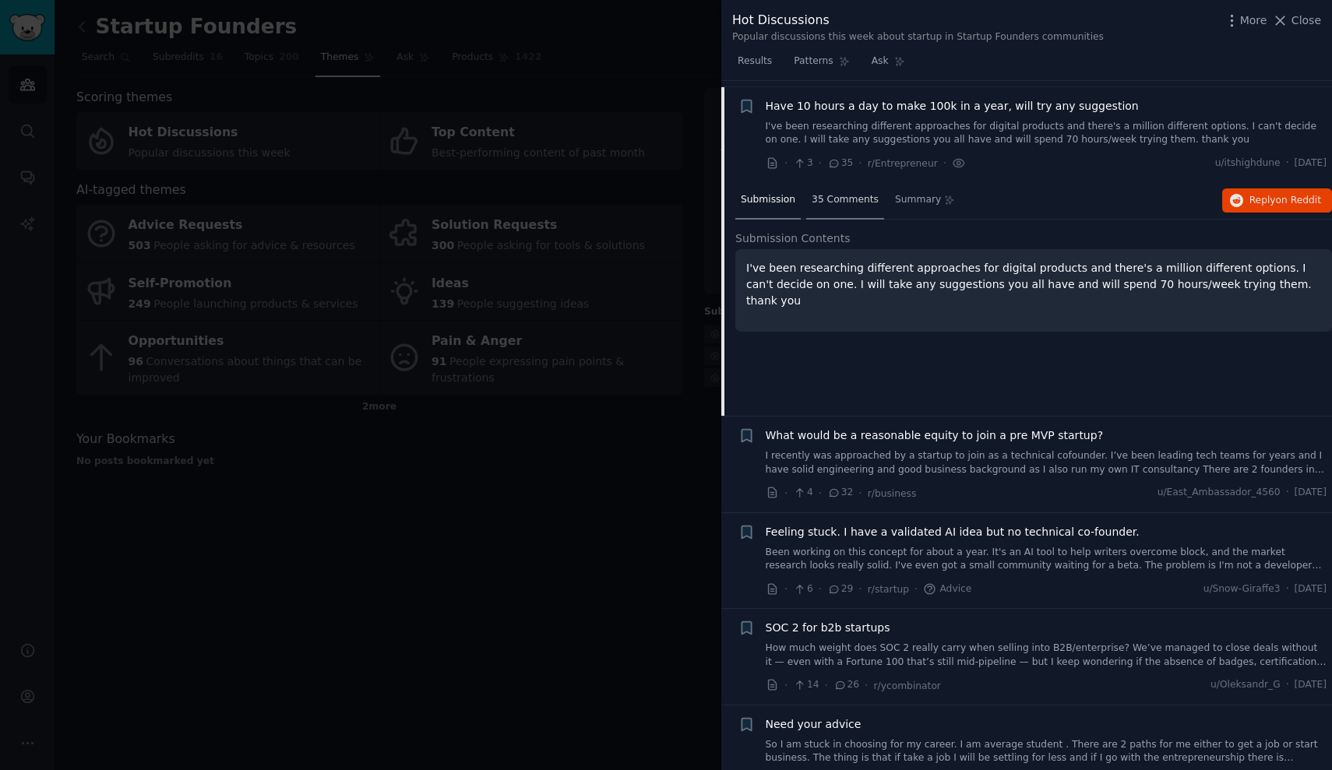
click at [854, 202] on div "35 Comments" at bounding box center [845, 200] width 78 height 37
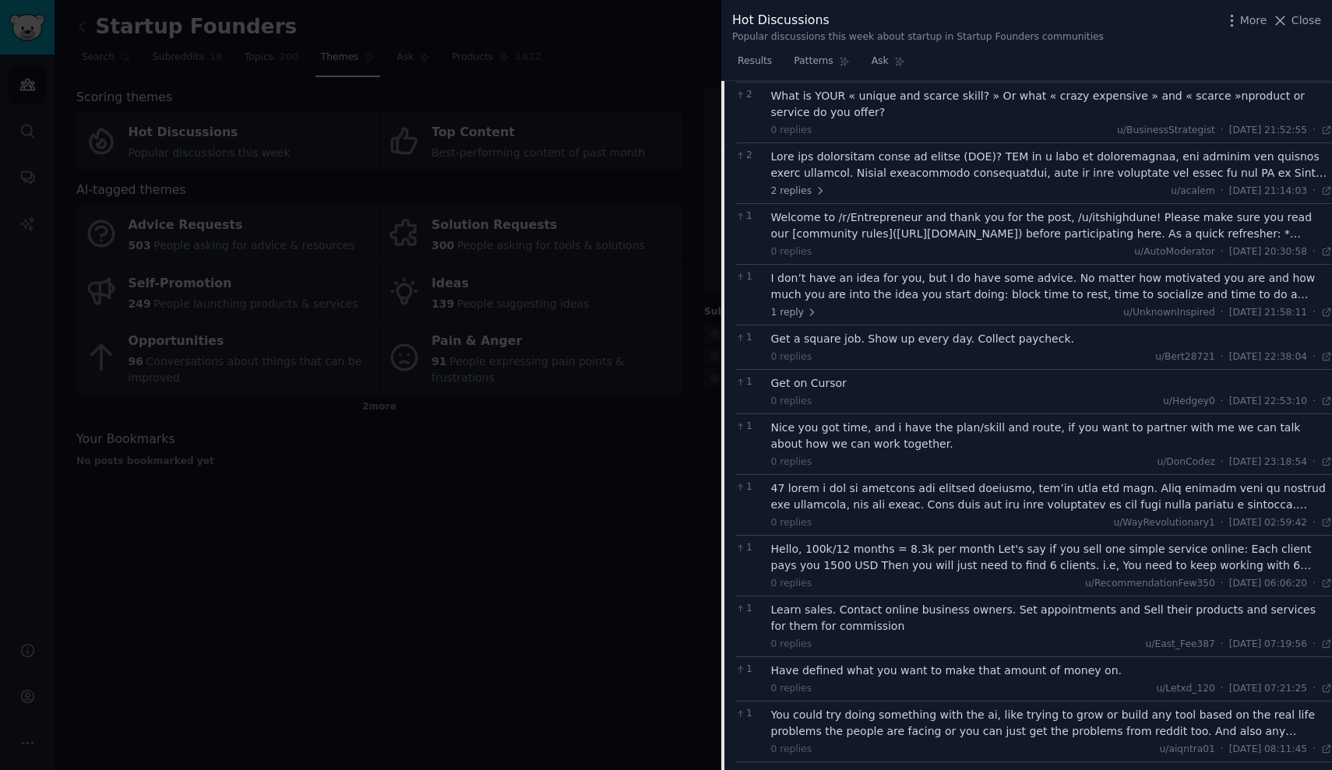
scroll to position [1064, 0]
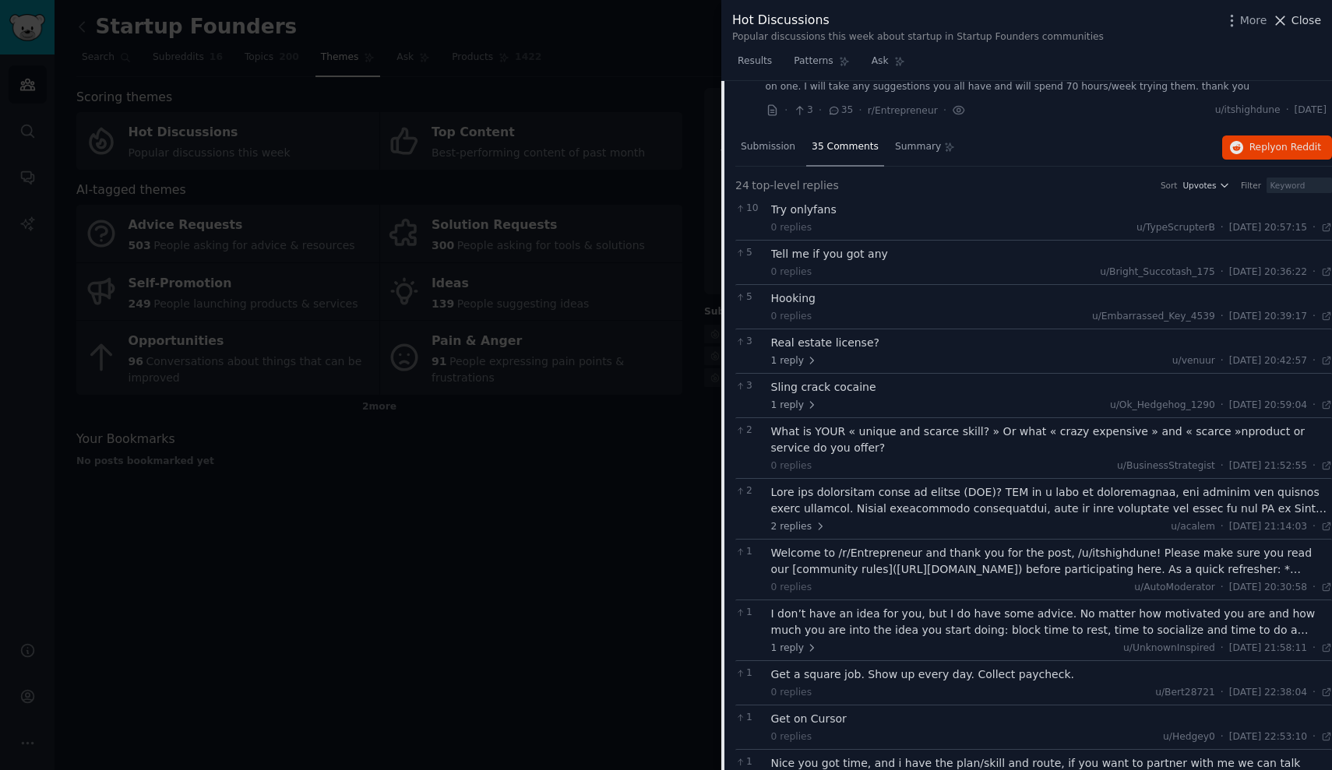
click at [1281, 22] on icon at bounding box center [1280, 20] width 9 height 9
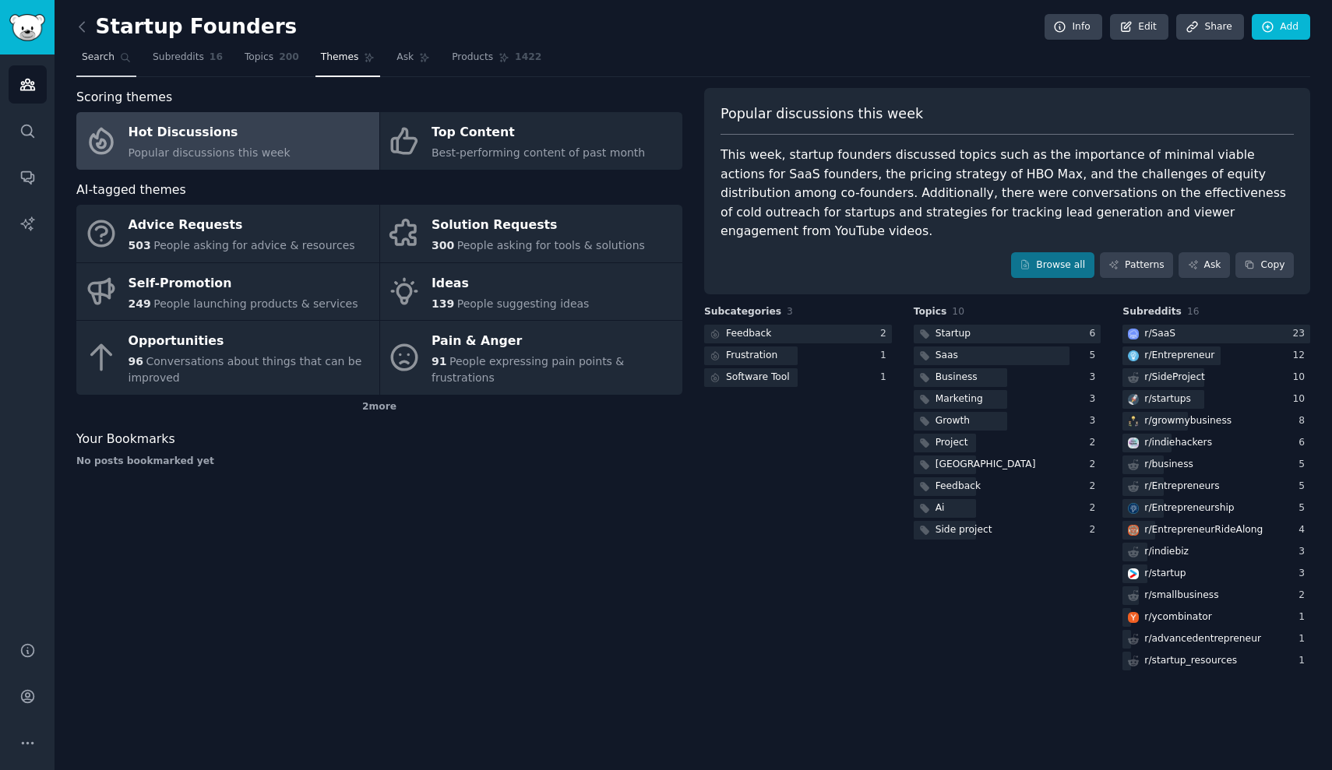
click at [105, 66] on link "Search" at bounding box center [106, 61] width 60 height 32
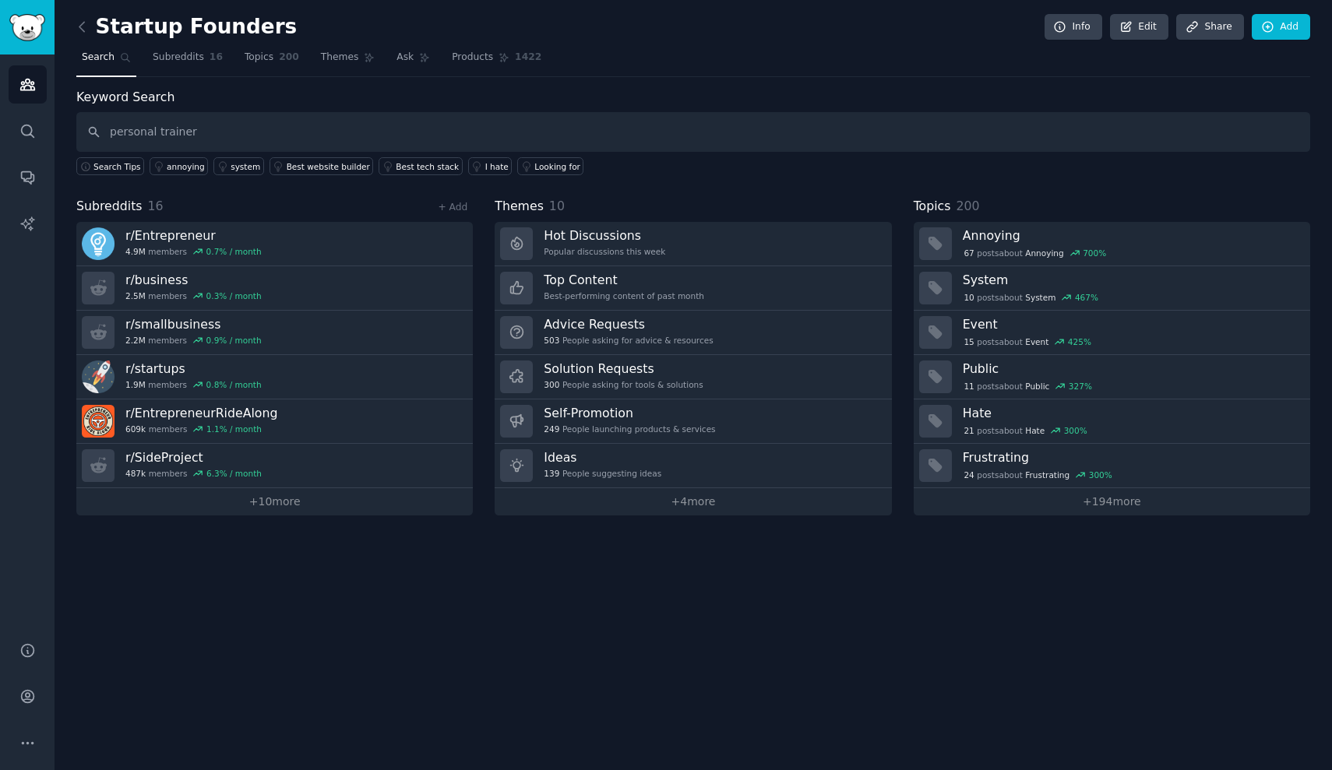
type input "personal trainer"
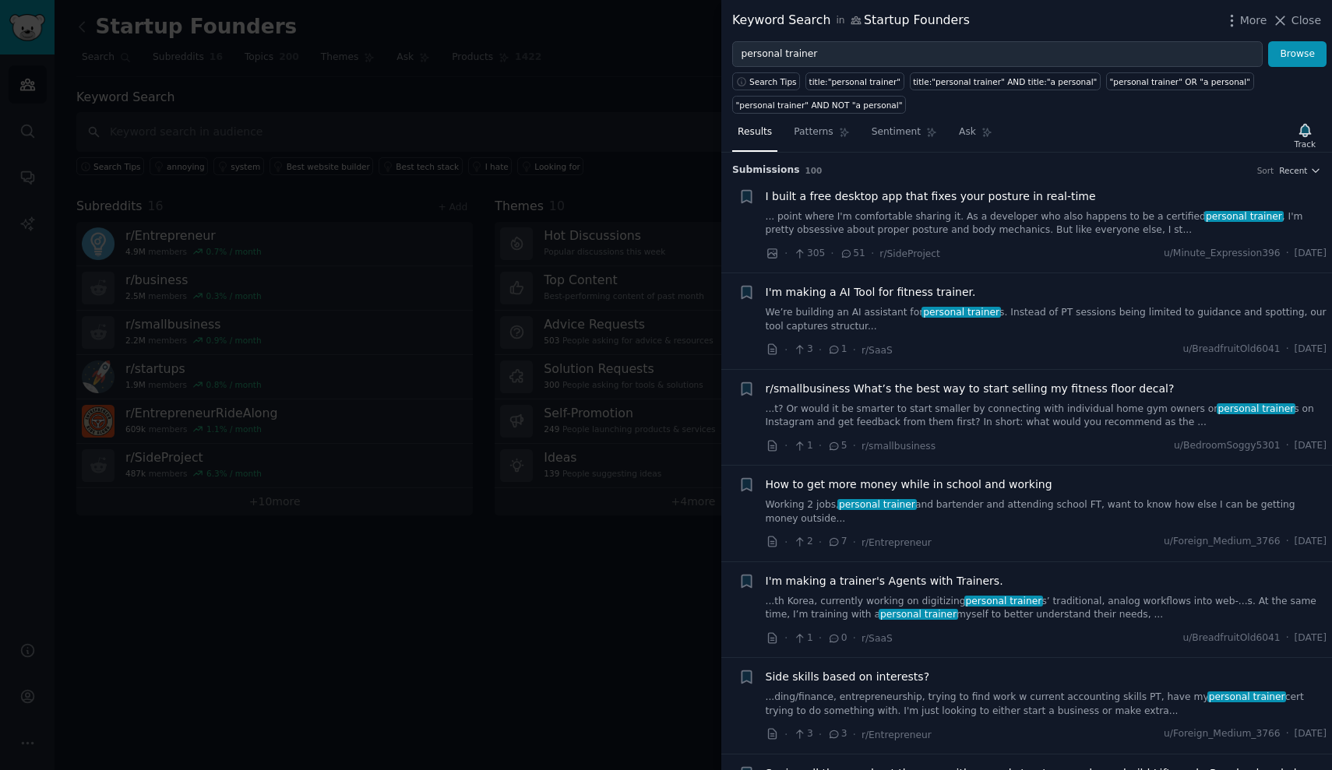
click at [935, 295] on span "I'm making a AI Tool for fitness trainer." at bounding box center [871, 292] width 210 height 16
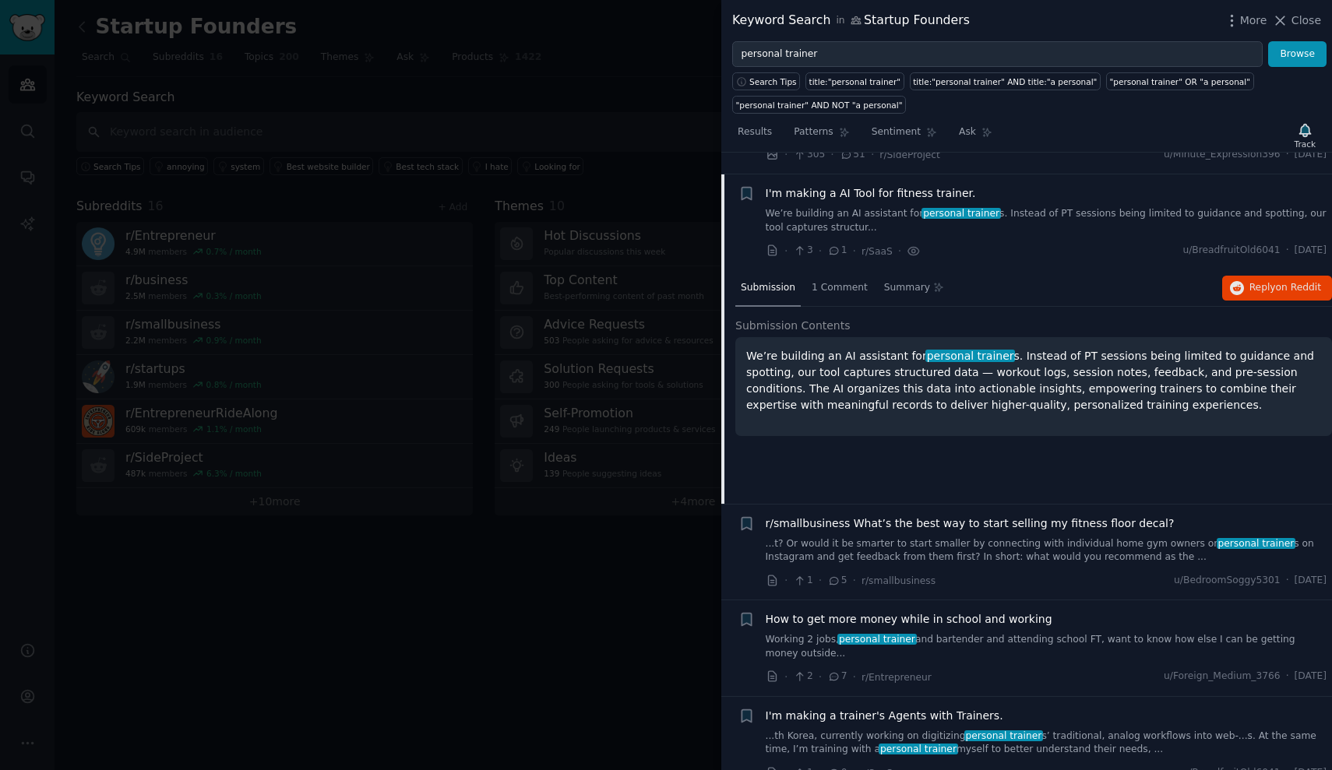
scroll to position [120, 0]
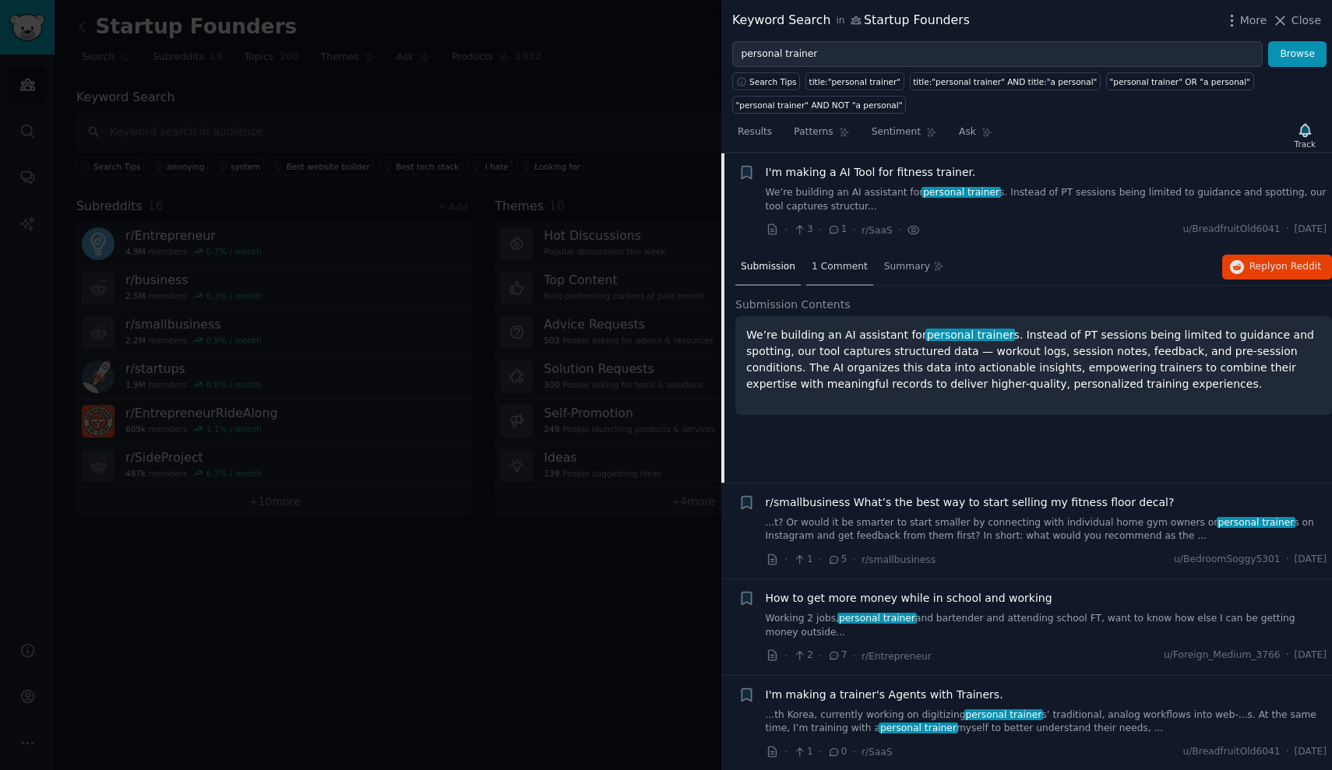
click at [849, 260] on span "1 Comment" at bounding box center [839, 267] width 56 height 14
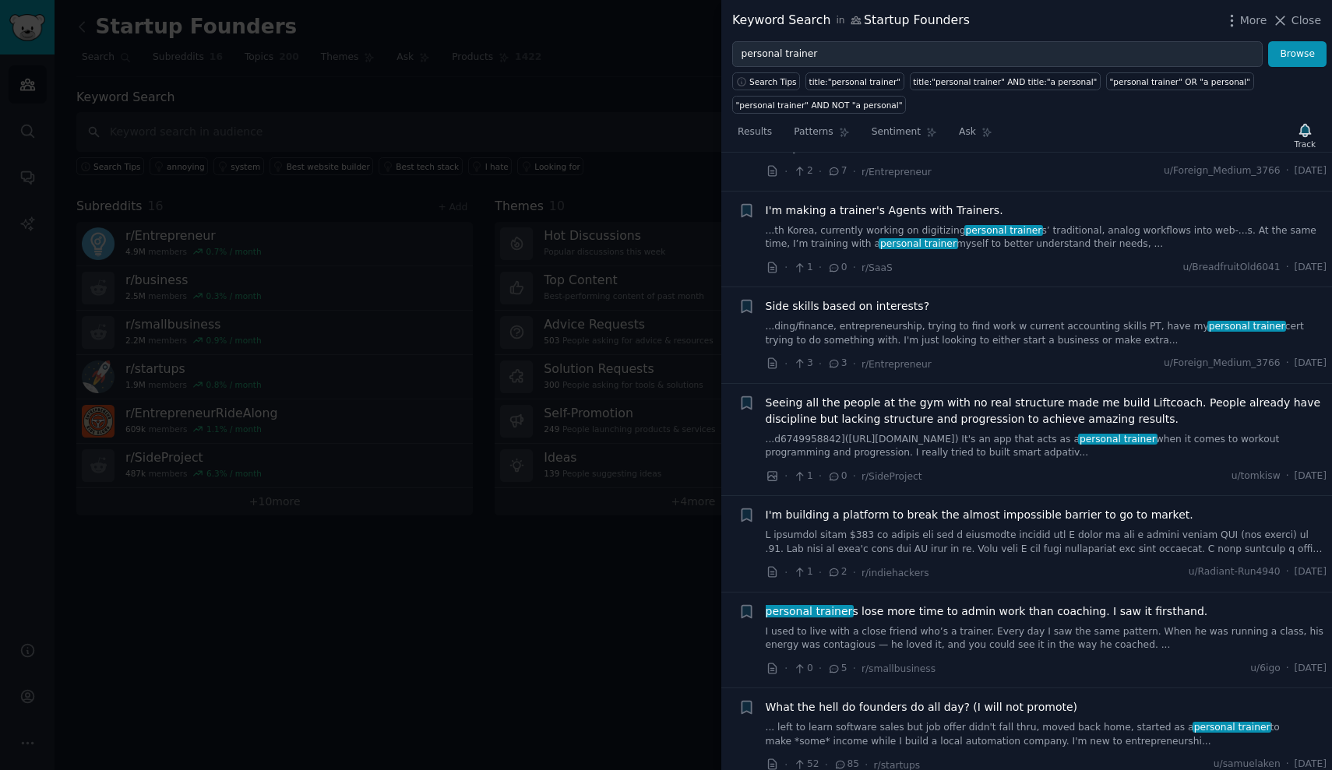
scroll to position [607, 0]
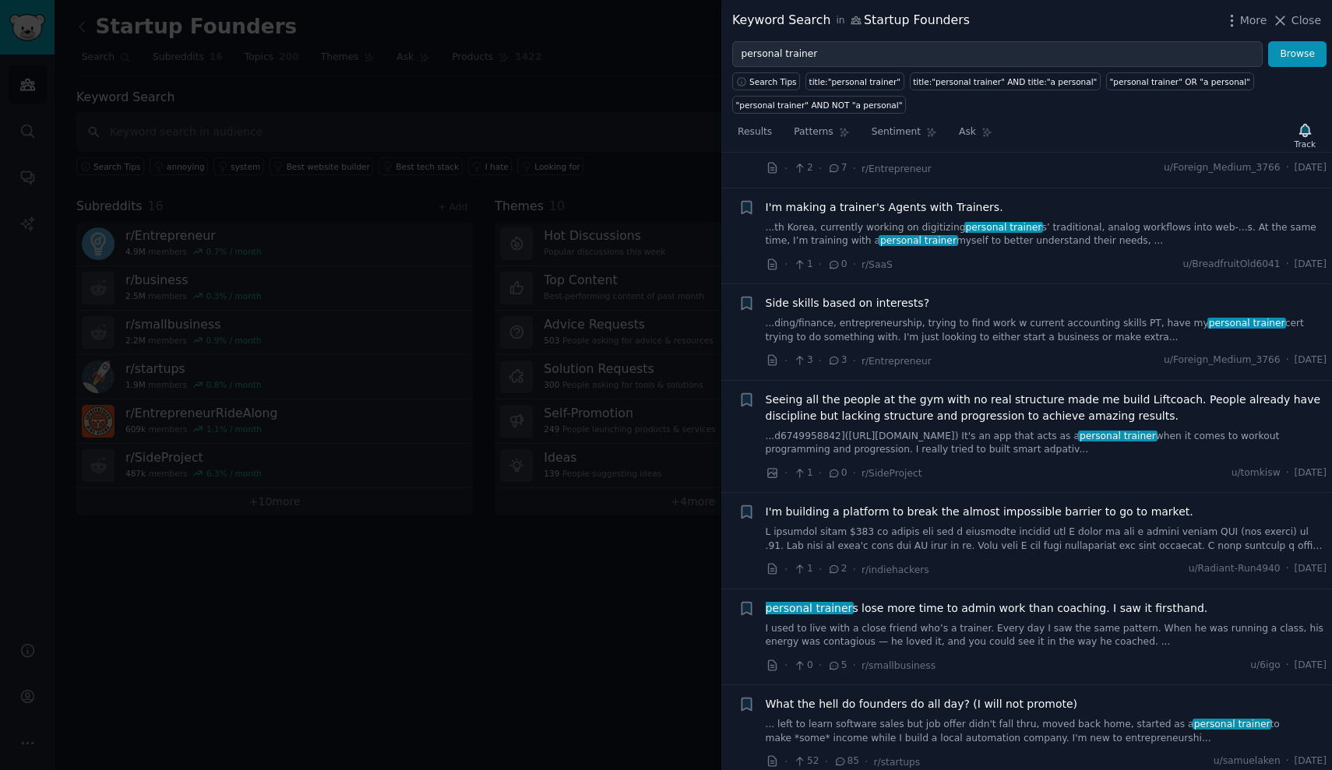
click at [945, 416] on span "Seeing all the people at the gym with no real structure made me build Liftcoach…" at bounding box center [1046, 408] width 561 height 33
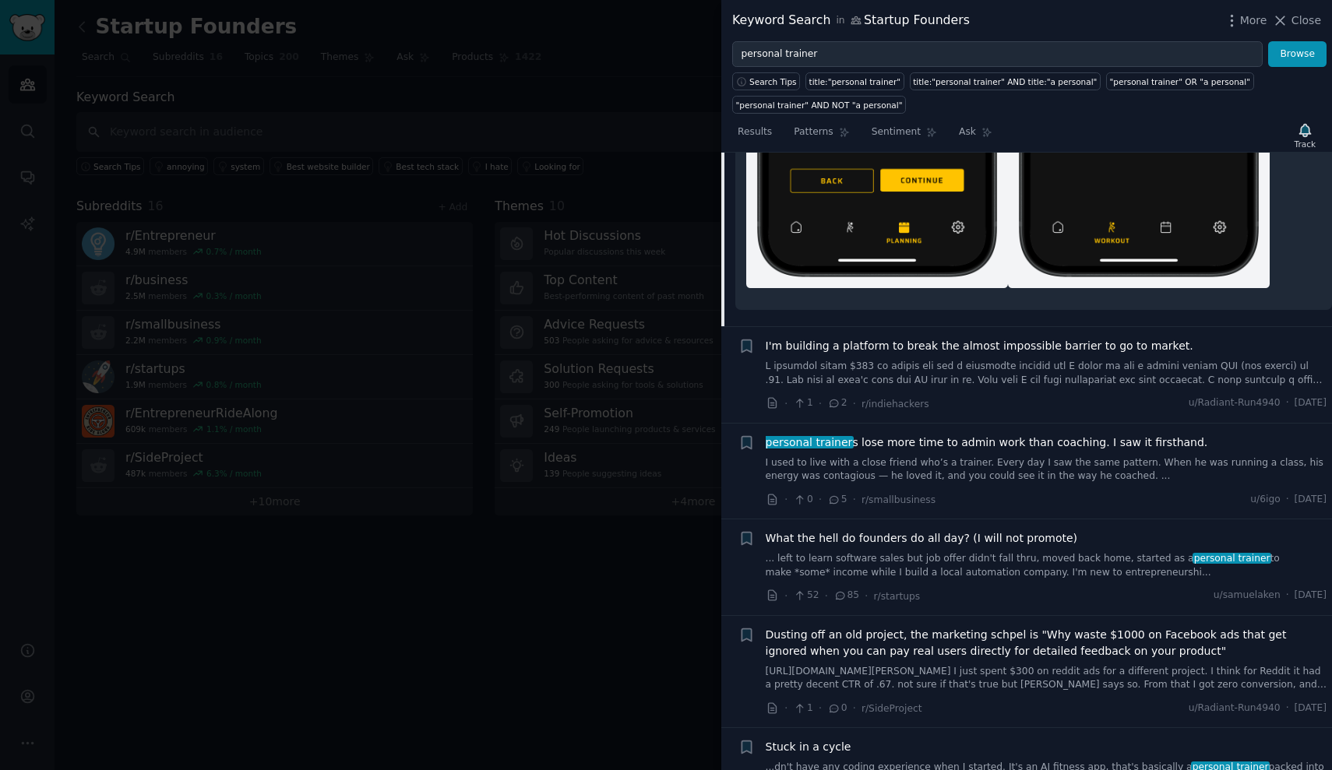
scroll to position [1945, 0]
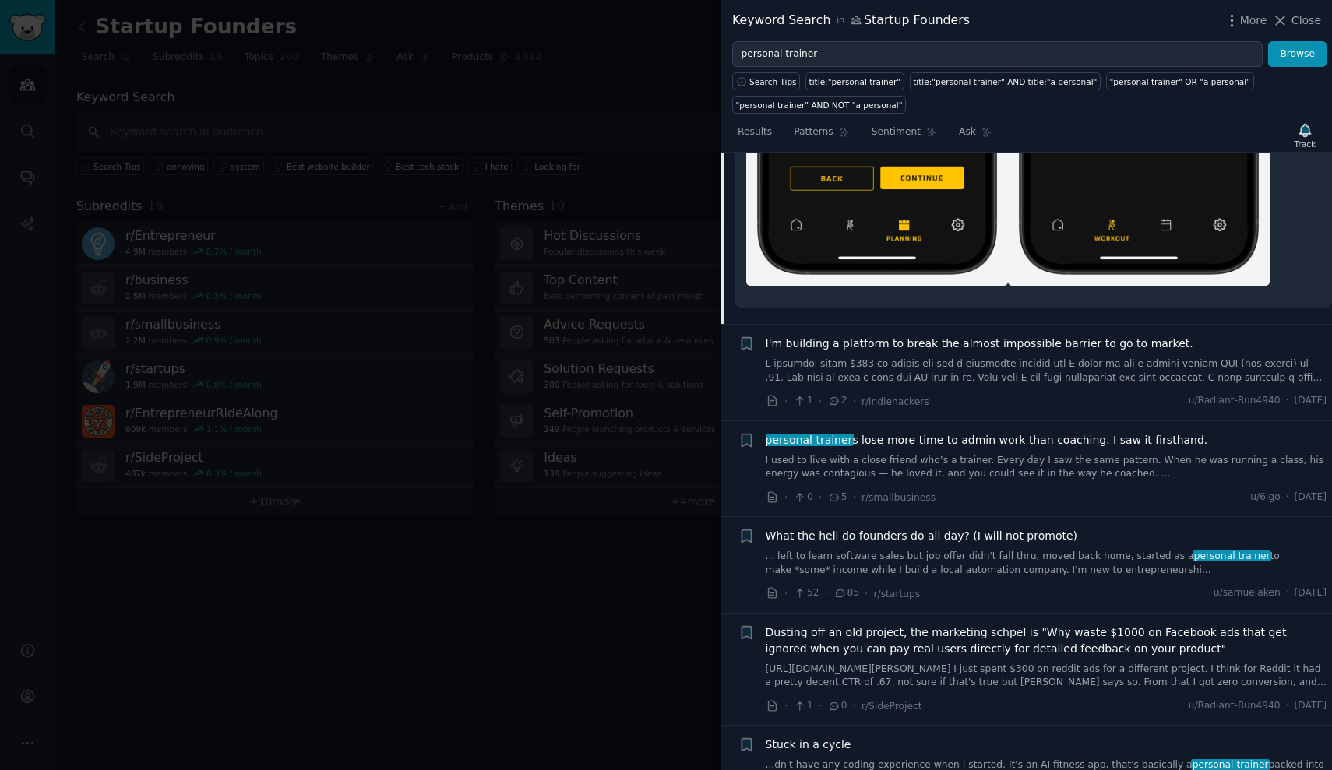
click at [1019, 340] on span "I'm building a platform to break the almost impossible barrier to go to market." at bounding box center [980, 344] width 428 height 16
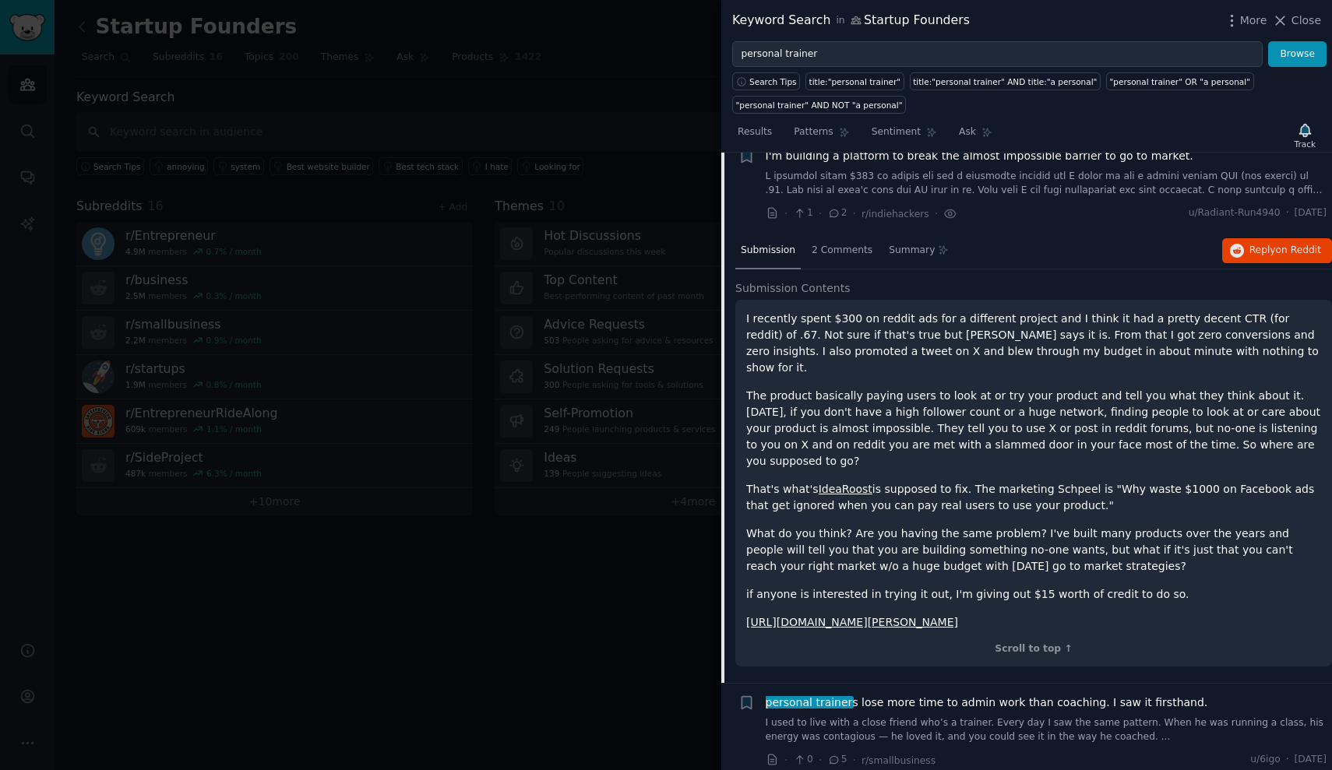
scroll to position [523, 0]
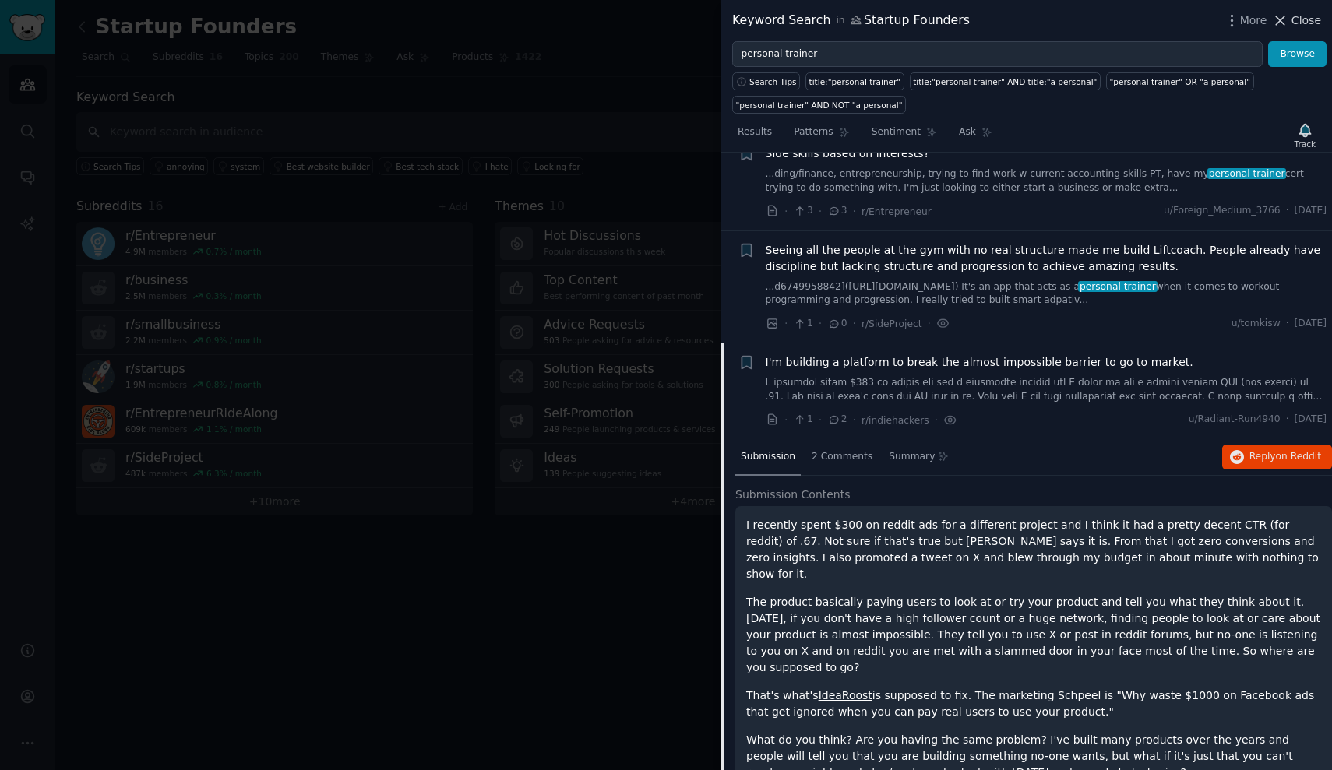
click at [1279, 23] on icon at bounding box center [1280, 20] width 9 height 9
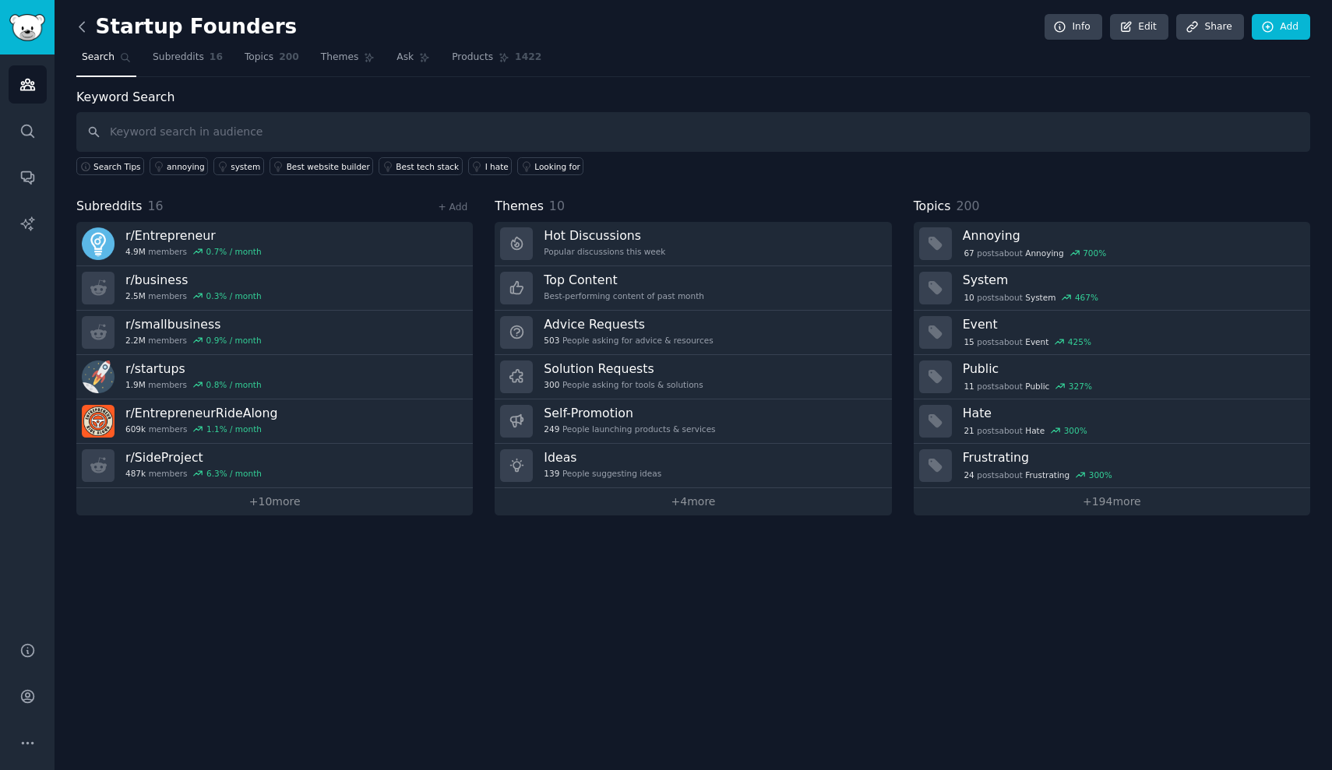
click at [84, 20] on icon at bounding box center [82, 27] width 16 height 16
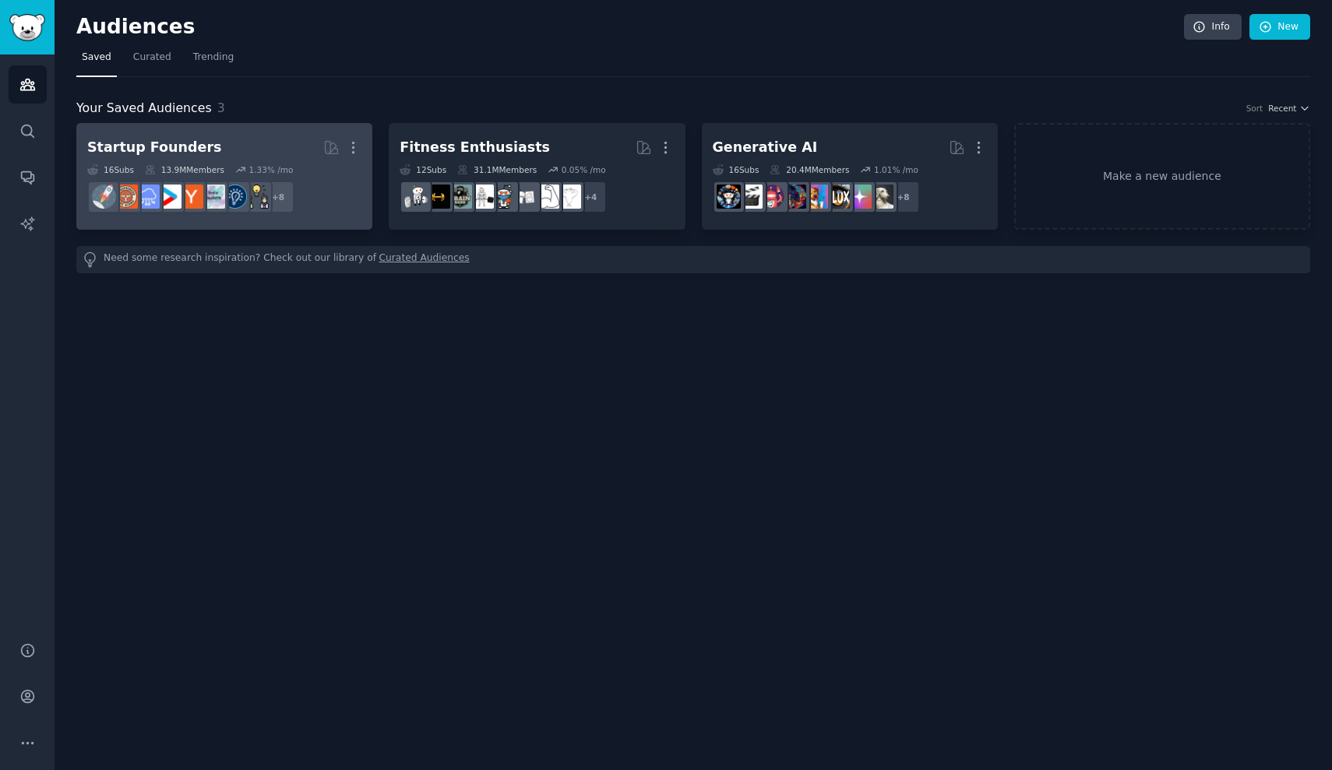
click at [326, 172] on div "16 Sub s 13.9M Members 1.33 % /mo" at bounding box center [224, 169] width 274 height 11
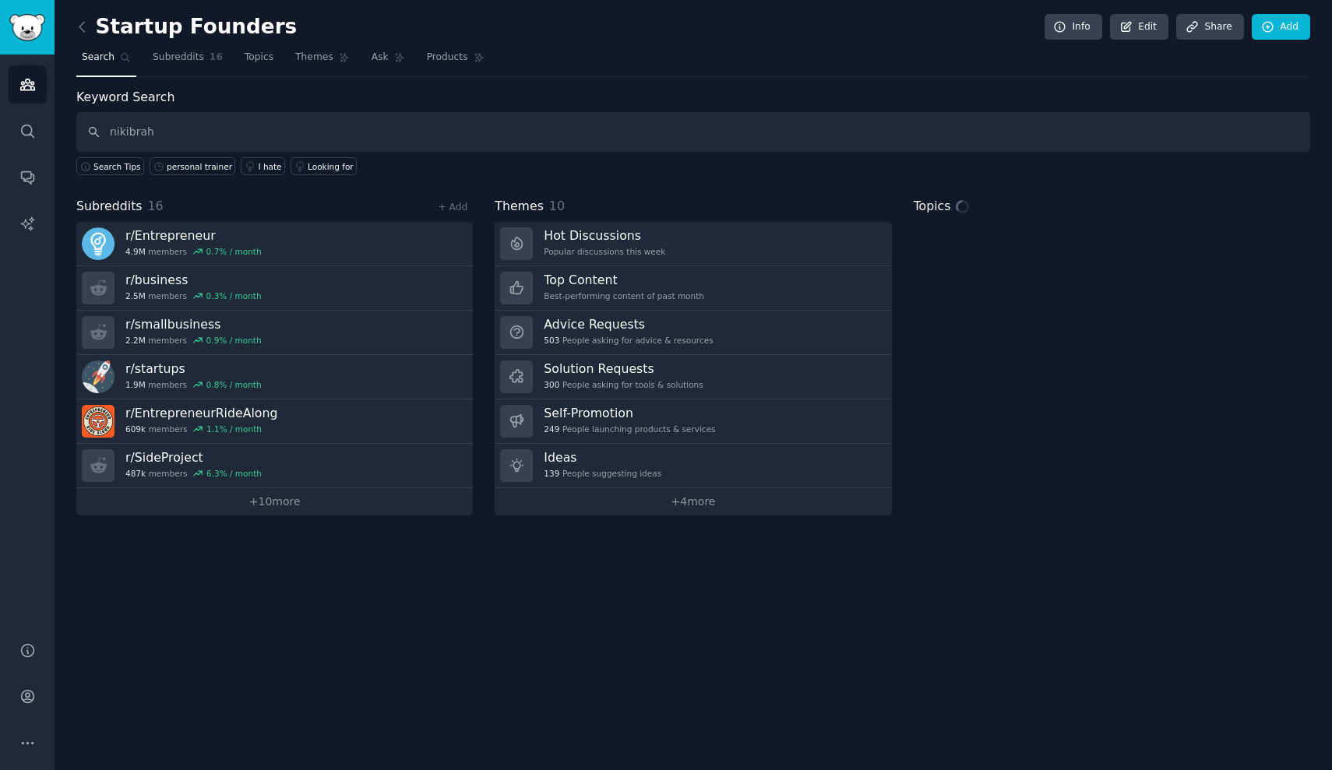
type input "nikibrah"
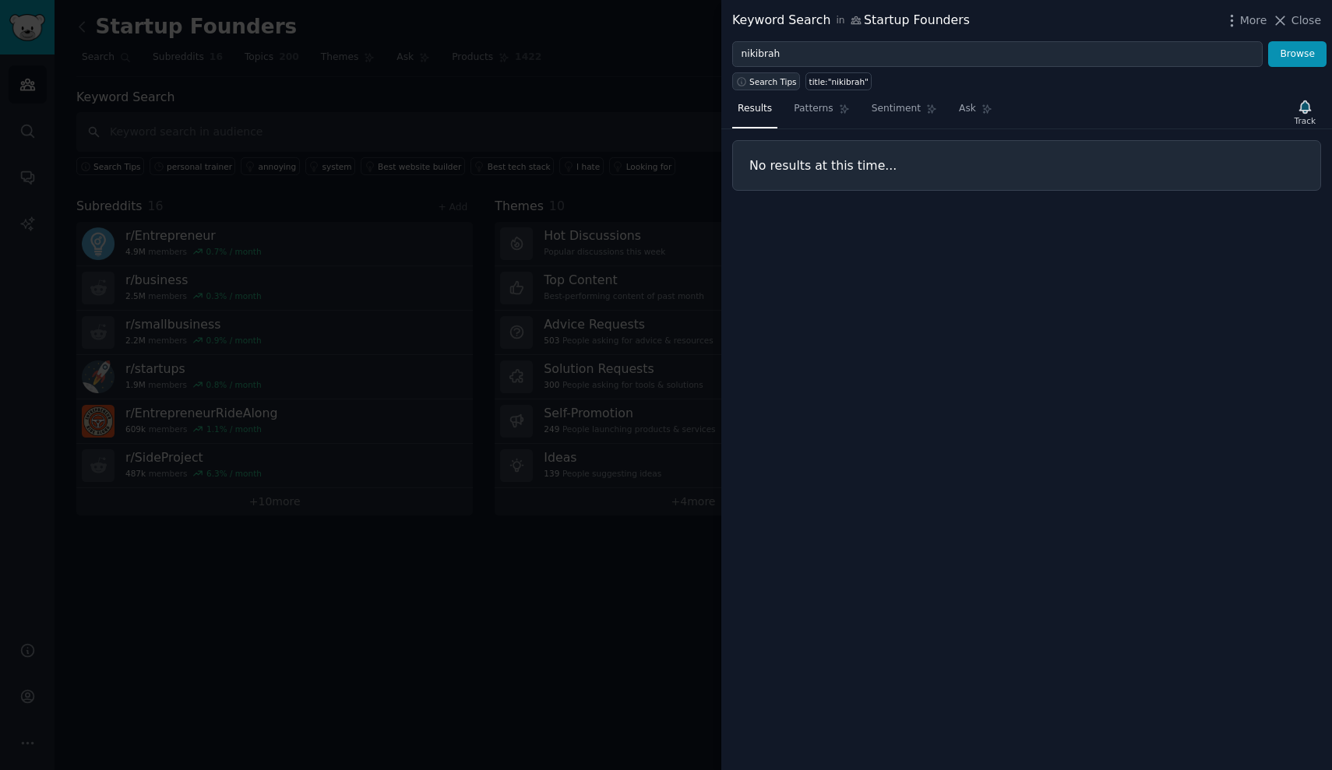
click at [790, 79] on span "Search Tips" at bounding box center [773, 81] width 48 height 11
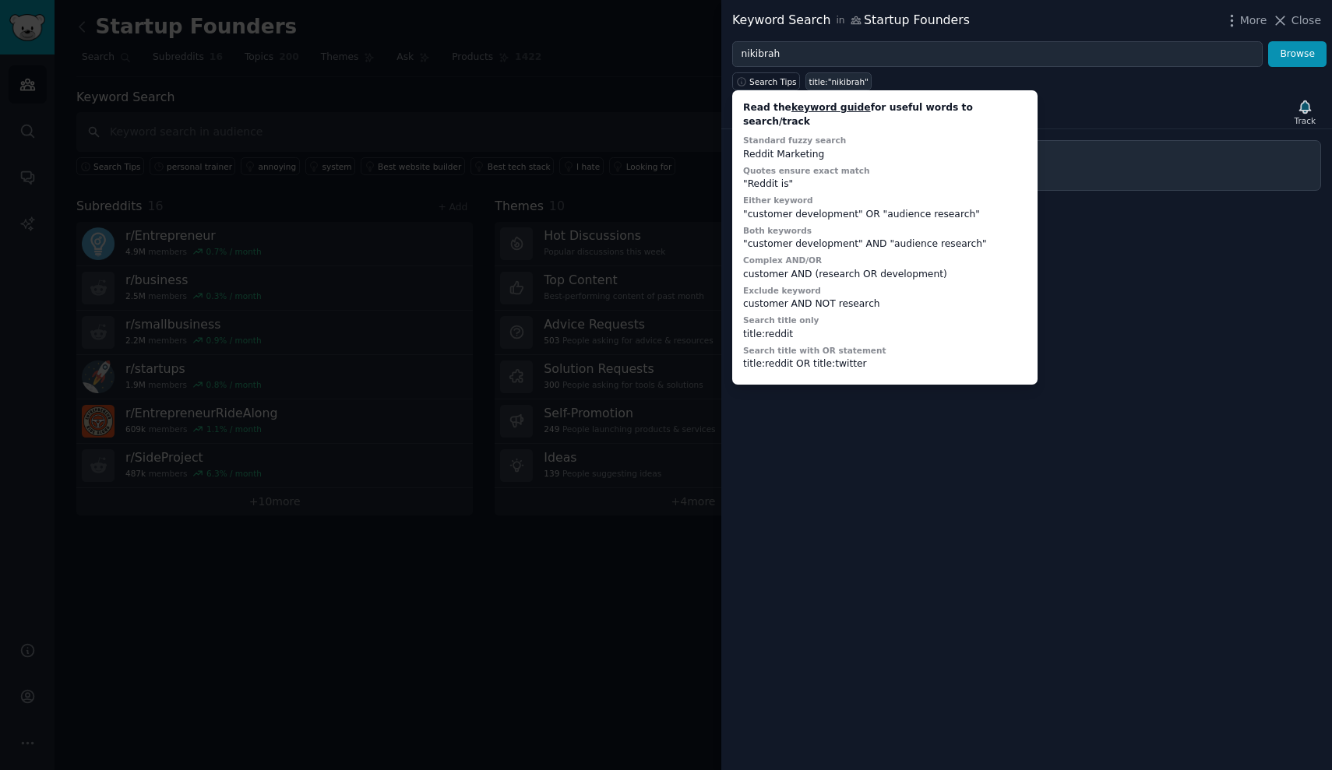
click at [832, 79] on div "title:"nikibrah"" at bounding box center [838, 81] width 59 height 11
type input "title:"nikibrah""
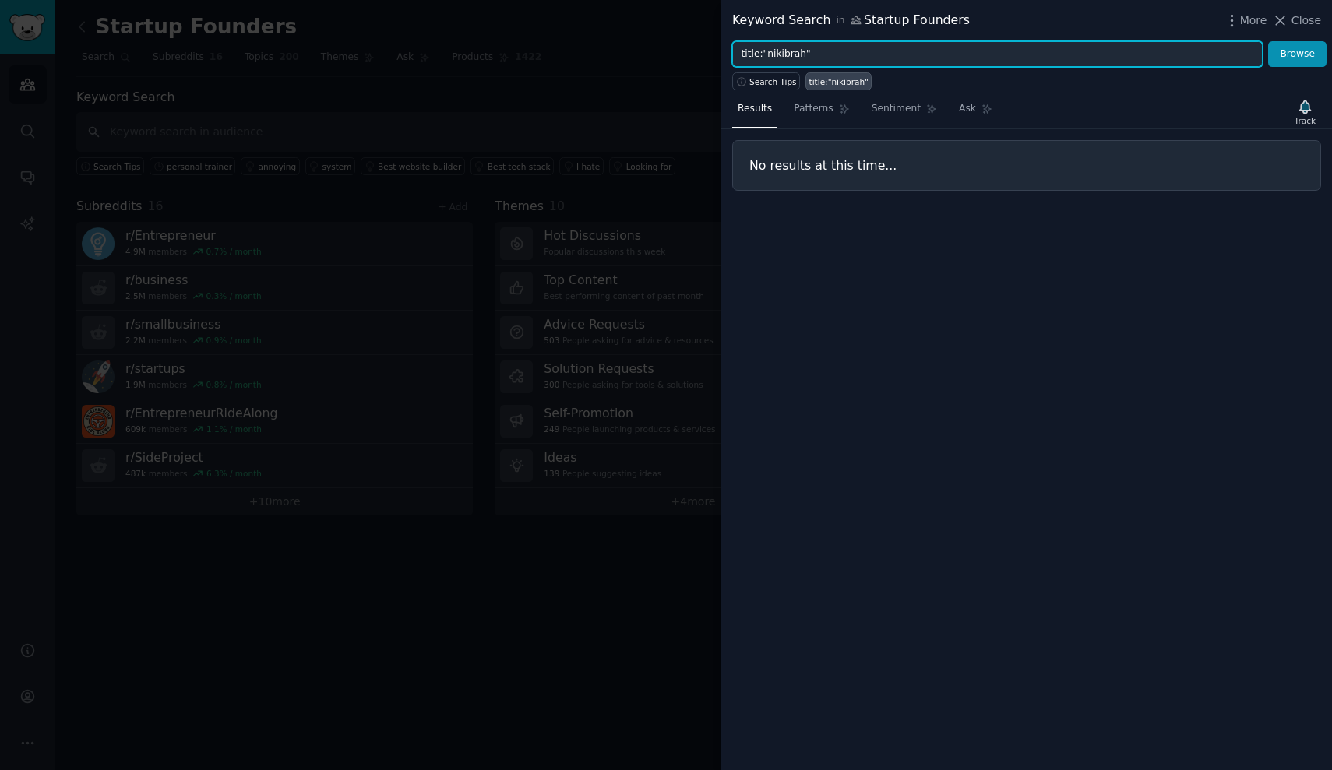
click at [852, 62] on input "title:"nikibrah"" at bounding box center [997, 54] width 530 height 26
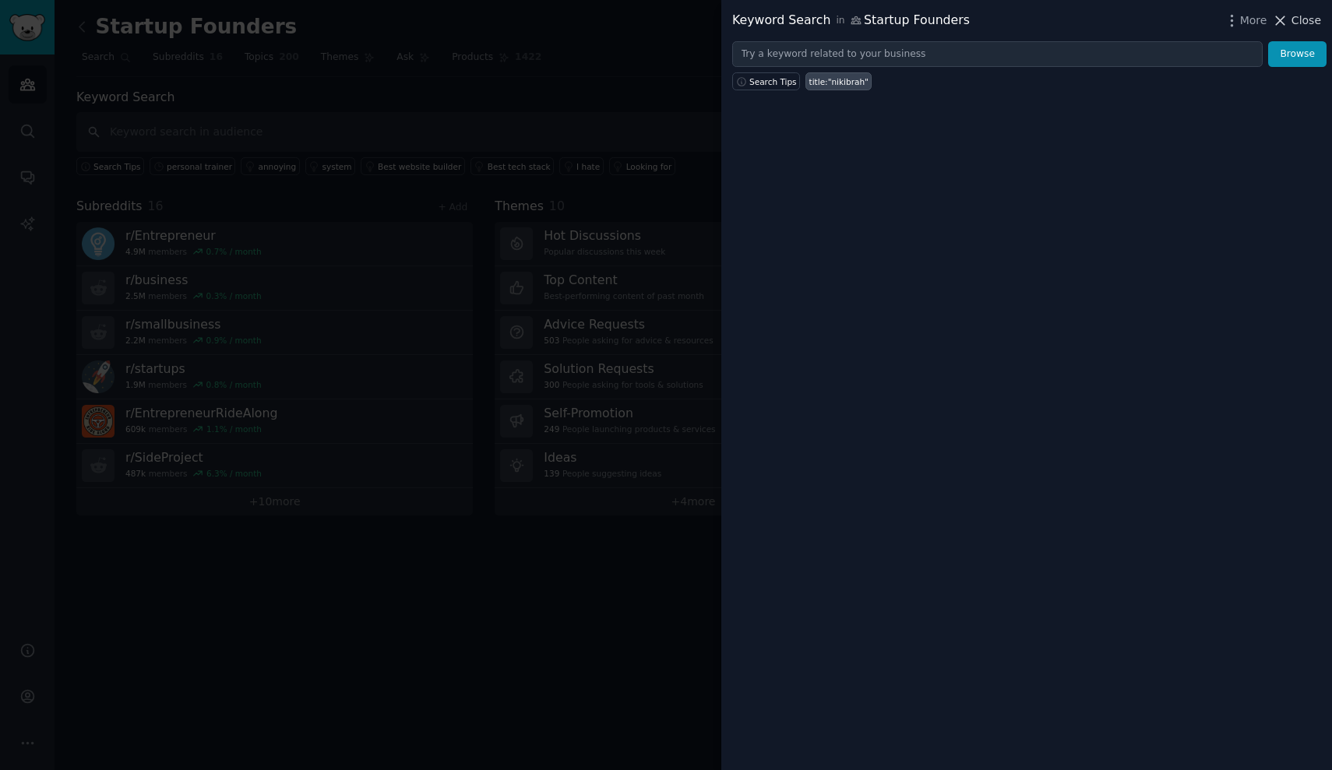
click at [1288, 20] on icon at bounding box center [1280, 20] width 16 height 16
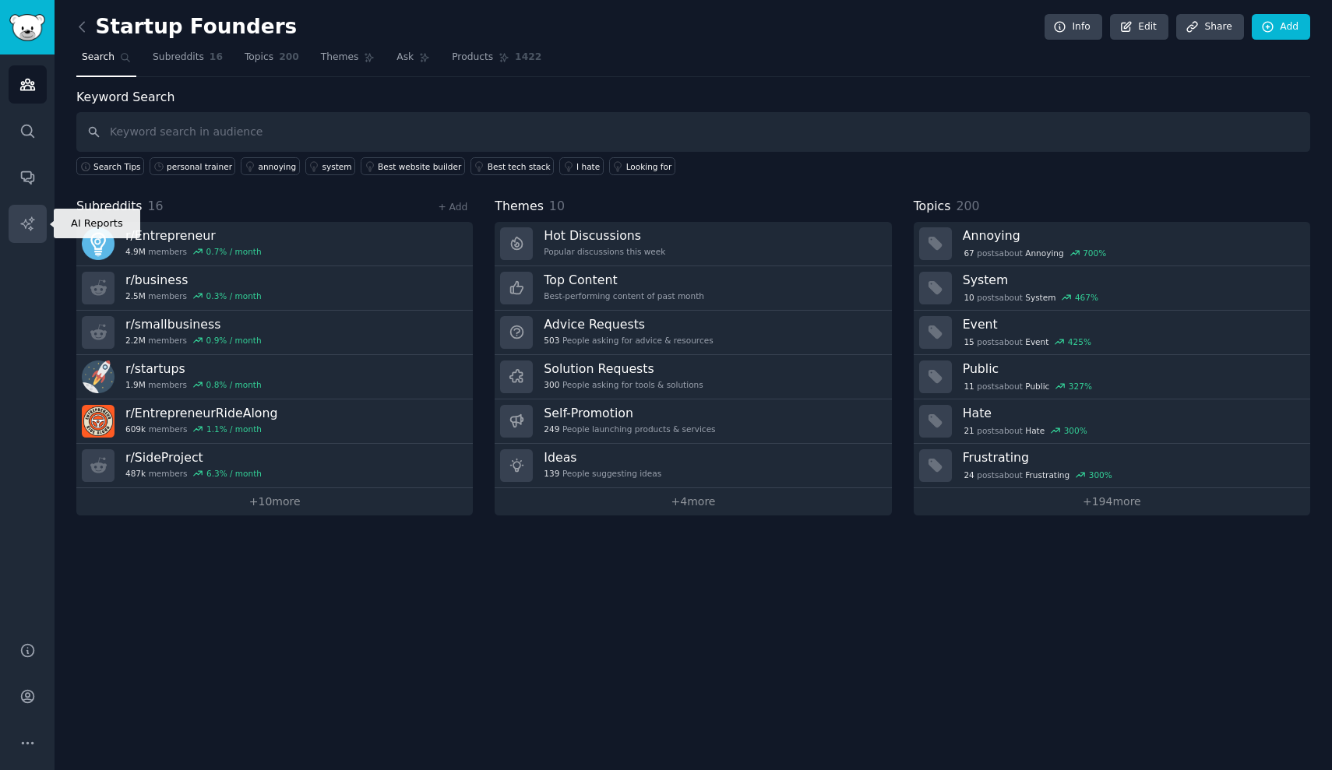
click at [36, 231] on link "AI Reports" at bounding box center [28, 224] width 38 height 38
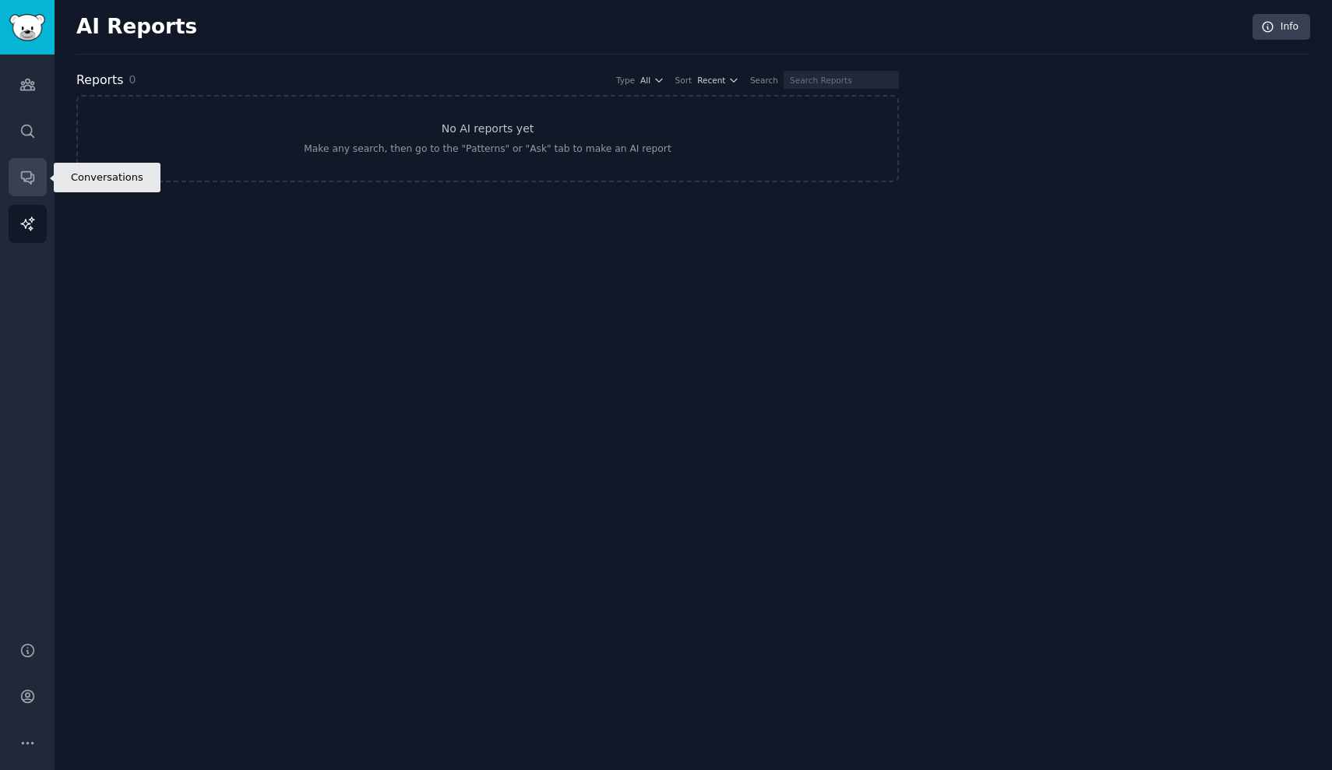
click at [10, 171] on link "Conversations" at bounding box center [28, 177] width 38 height 38
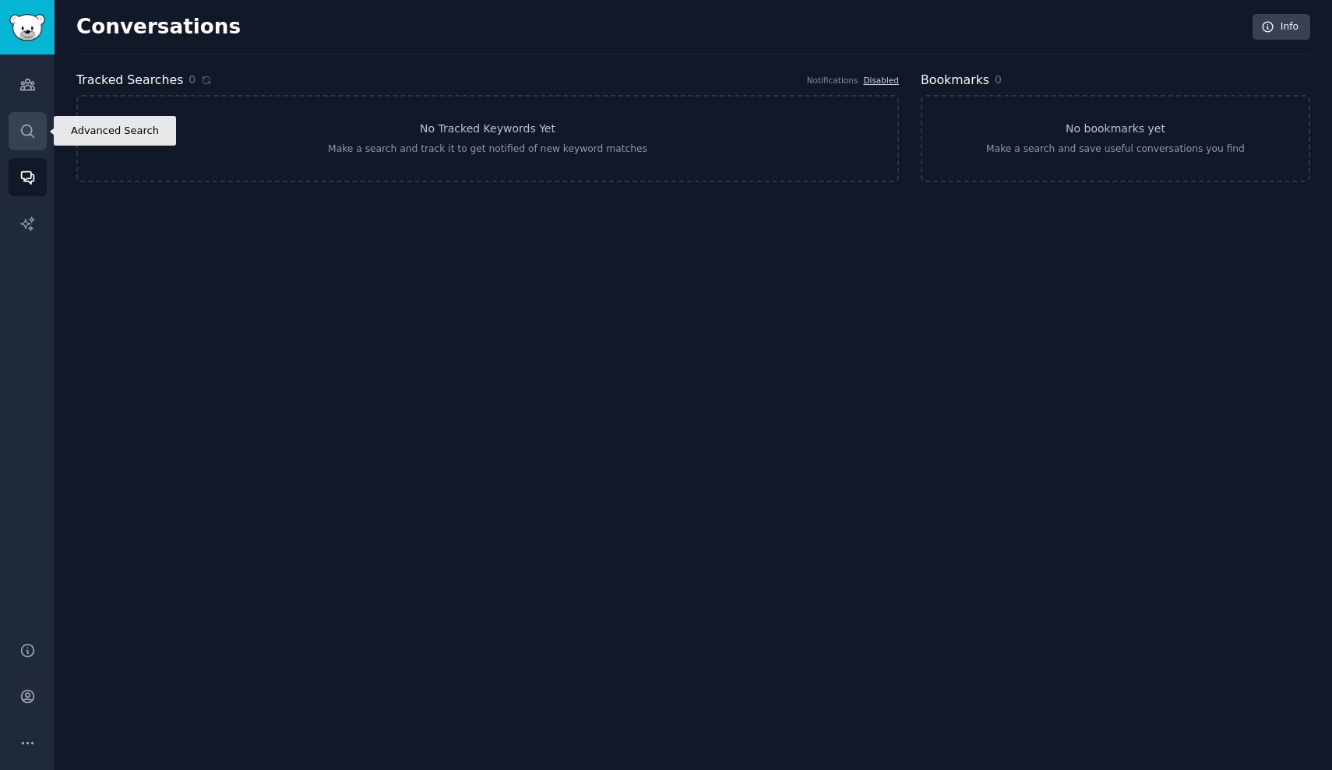
click at [30, 141] on link "Search" at bounding box center [28, 131] width 38 height 38
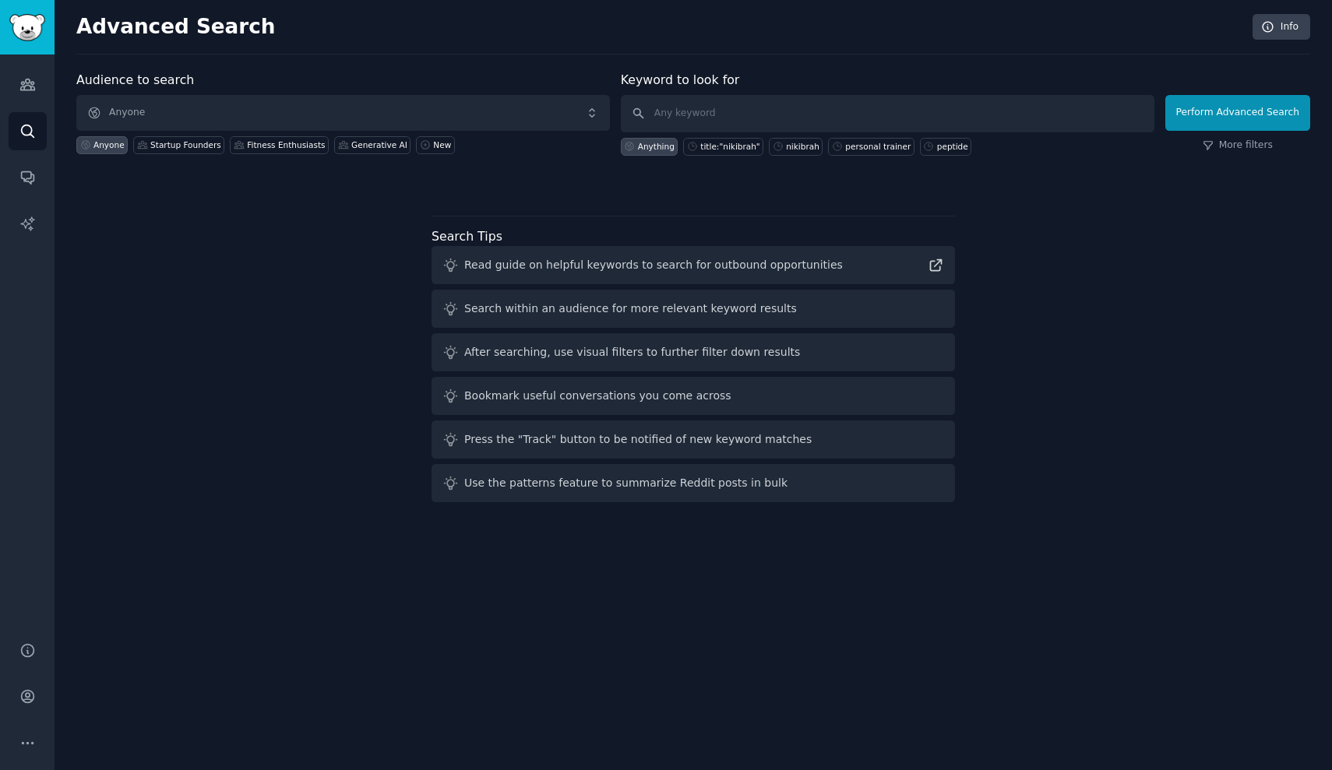
click at [769, 267] on div "Read guide on helpful keywords to search for outbound opportunities" at bounding box center [653, 265] width 378 height 16
click at [939, 268] on icon at bounding box center [936, 265] width 11 height 11
